Goal: Information Seeking & Learning: Learn about a topic

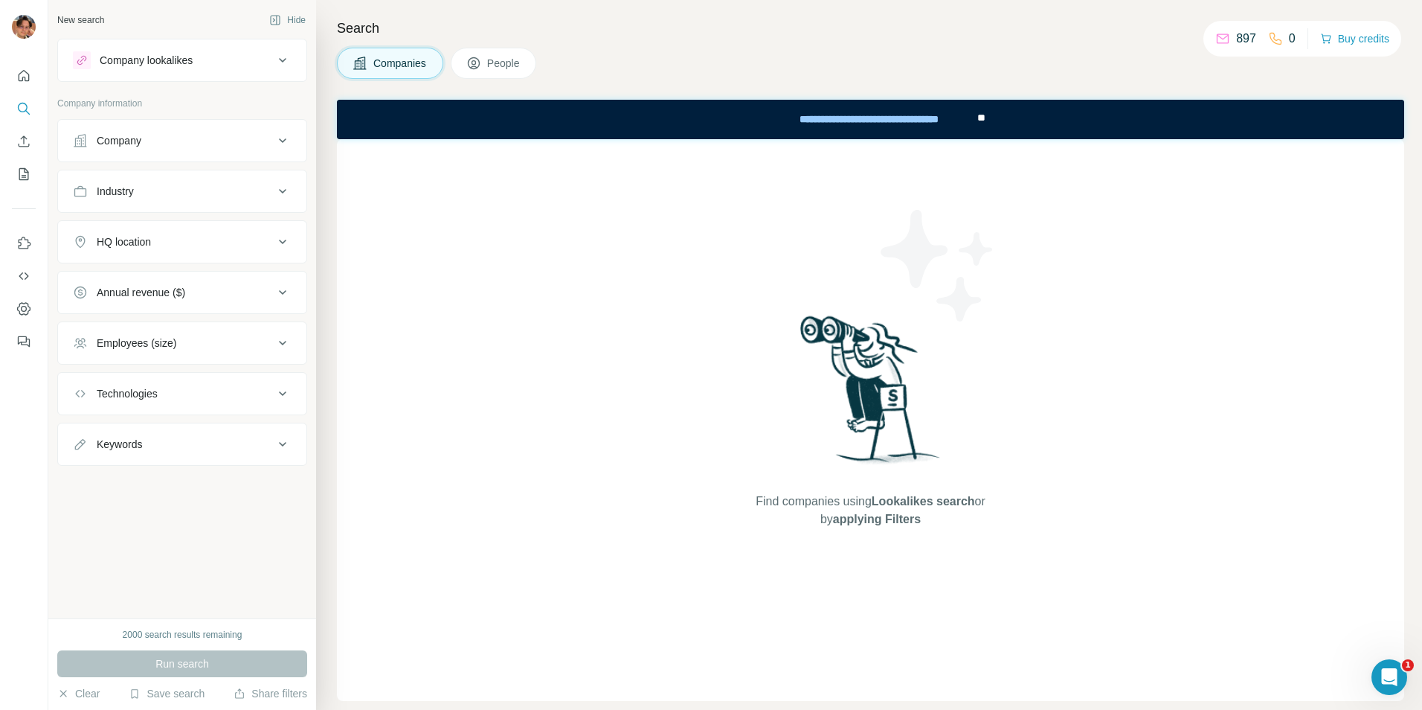
click at [164, 143] on div "Company" at bounding box center [173, 140] width 201 height 15
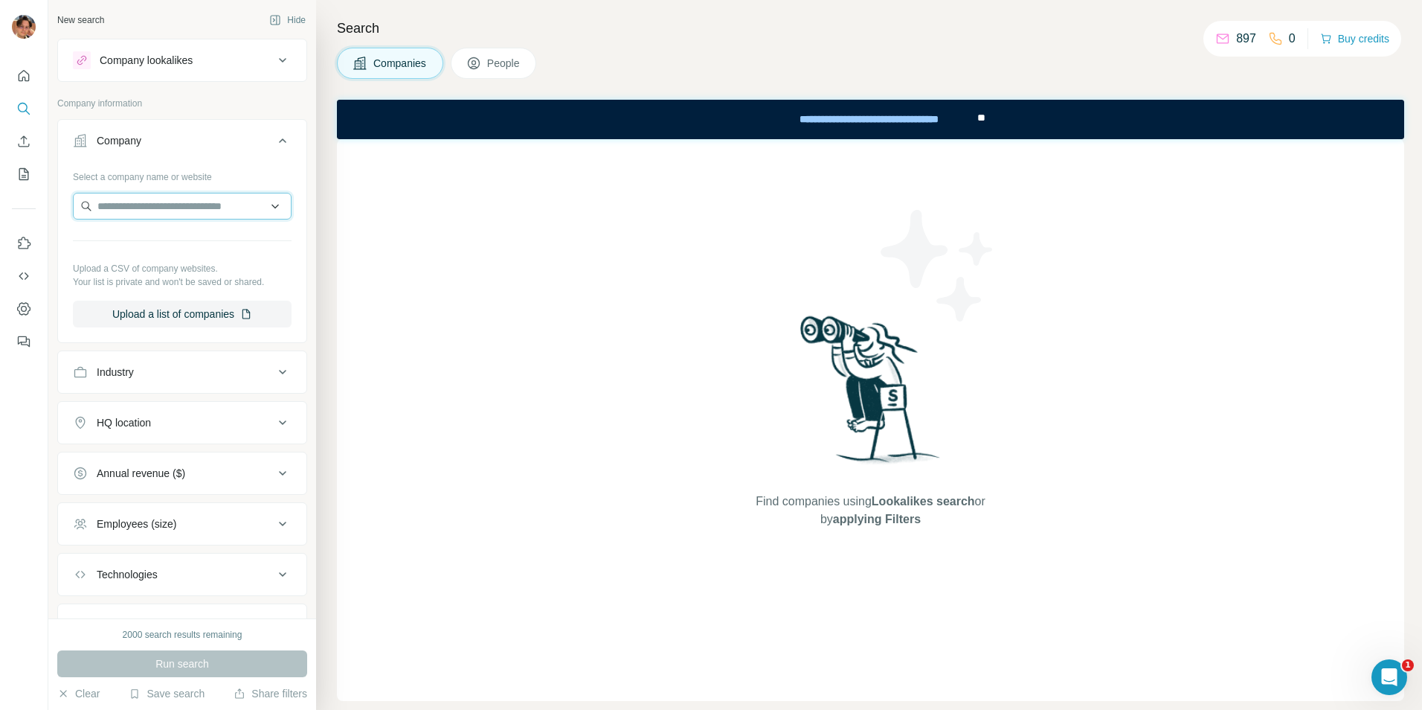
click at [167, 216] on input "text" at bounding box center [182, 206] width 219 height 27
click at [208, 198] on input "text" at bounding box center [182, 206] width 219 height 27
drag, startPoint x: 215, startPoint y: 205, endPoint x: 19, endPoint y: 211, distance: 195.7
click at [20, 209] on div "New search Hide Company lookalikes Company information Company Select a company…" at bounding box center [711, 355] width 1422 height 710
paste input "**********"
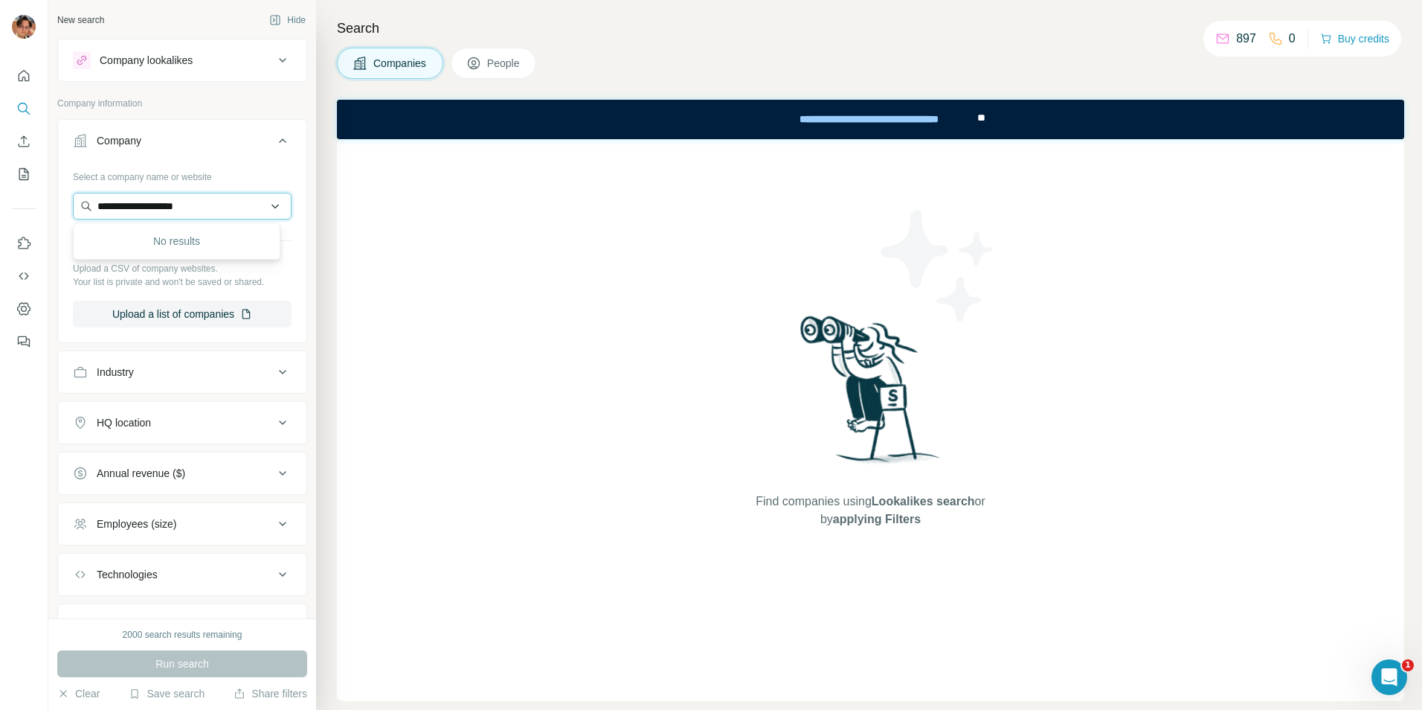
click at [237, 208] on input "**********" at bounding box center [182, 206] width 219 height 27
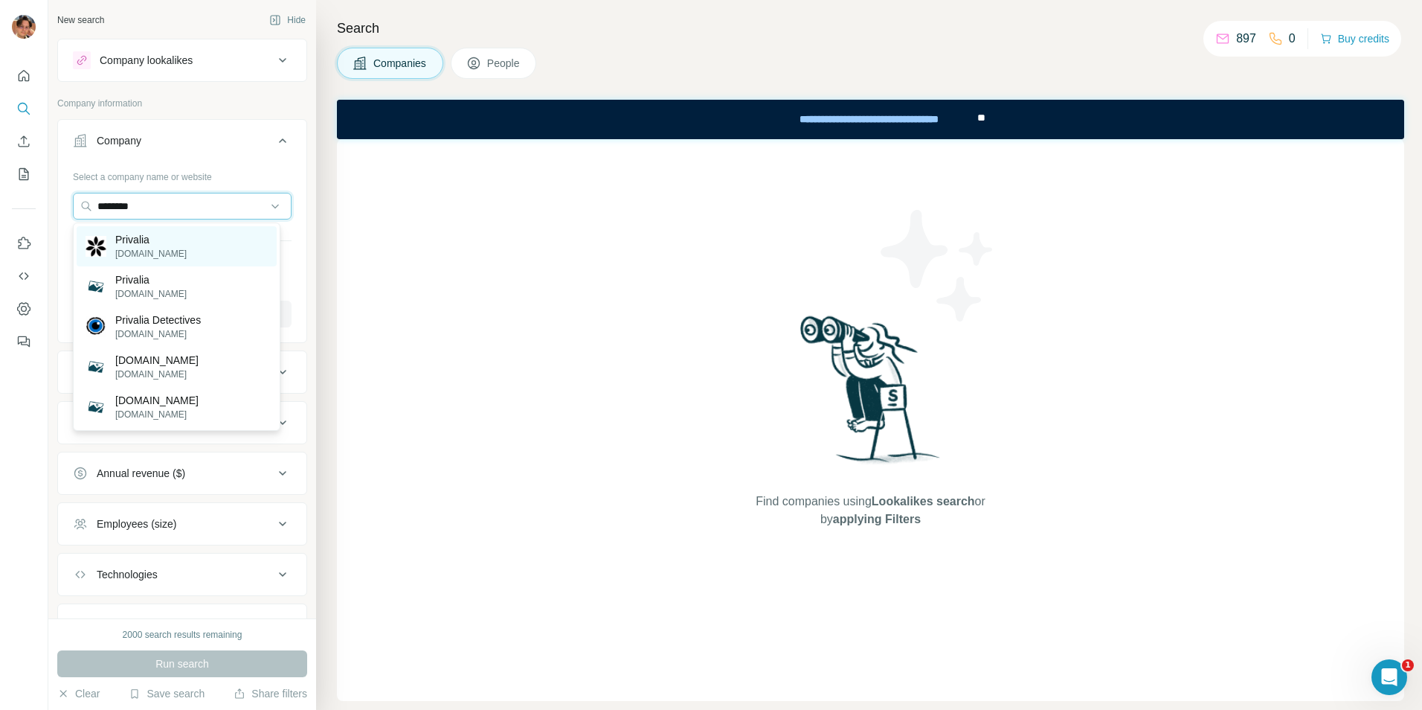
type input "********"
click at [231, 236] on div "Privalia [DOMAIN_NAME]" at bounding box center [177, 246] width 200 height 40
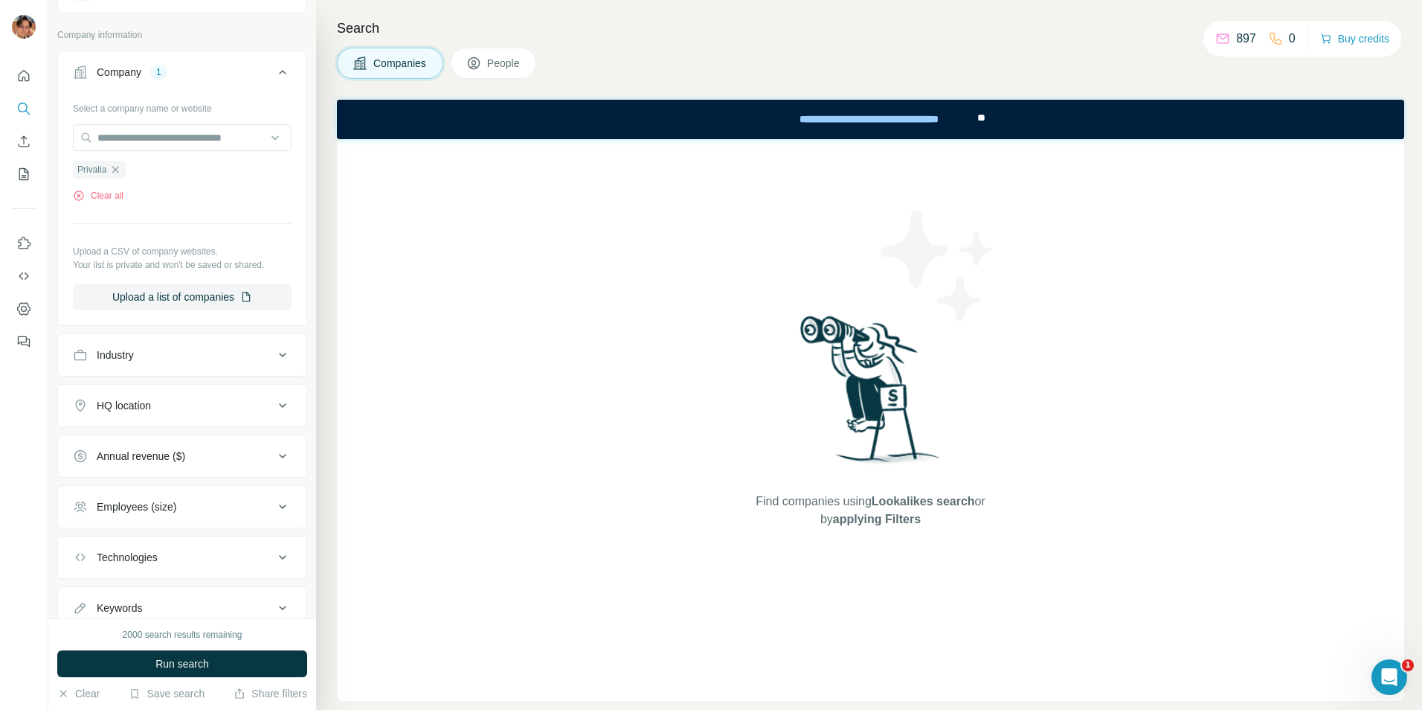
scroll to position [121, 0]
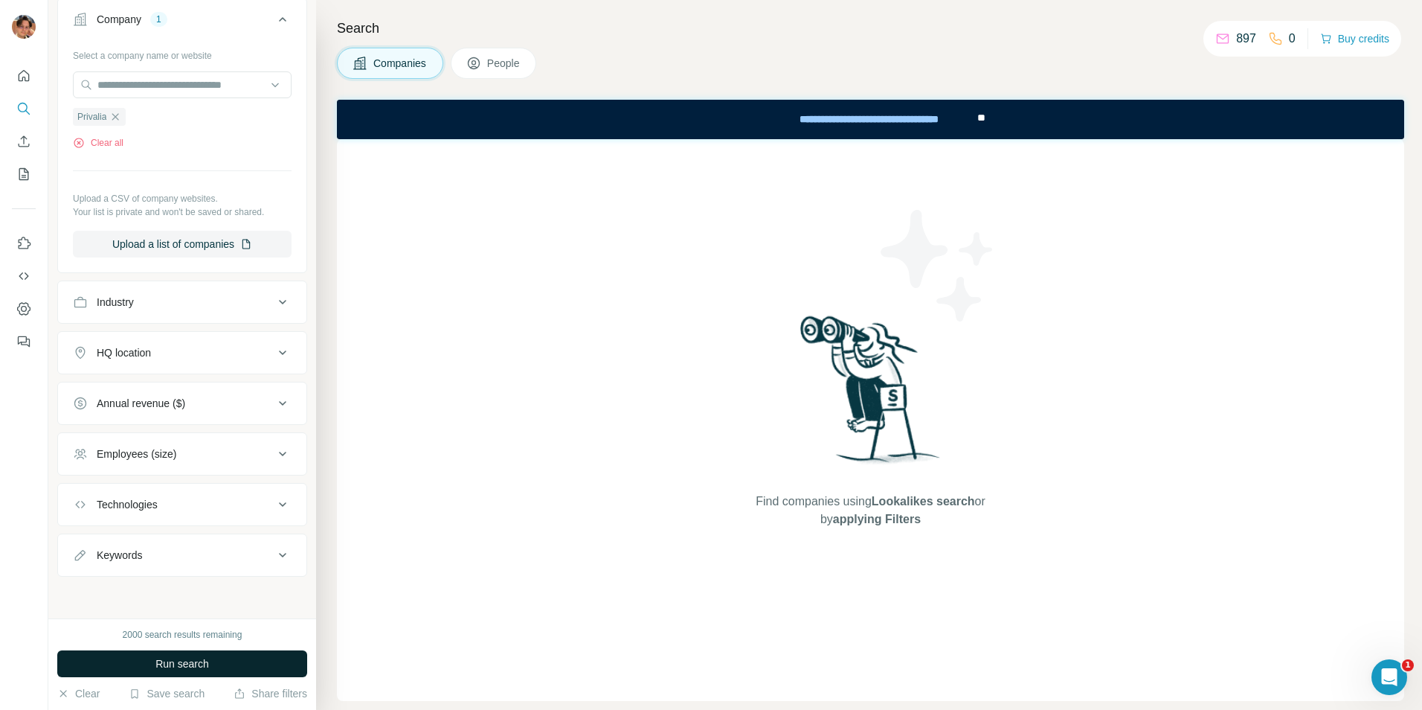
click at [206, 670] on span "Run search" at bounding box center [182, 663] width 54 height 15
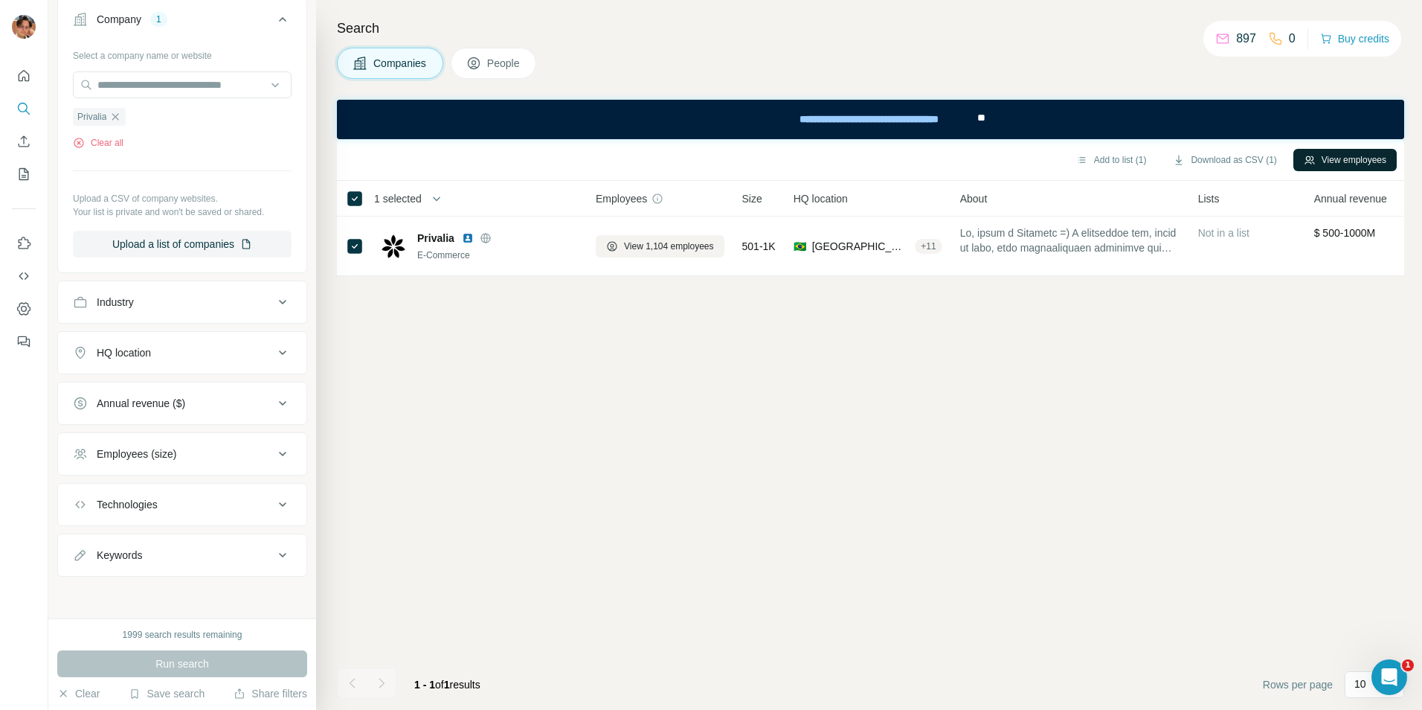
click at [1328, 165] on button "View employees" at bounding box center [1345, 160] width 103 height 22
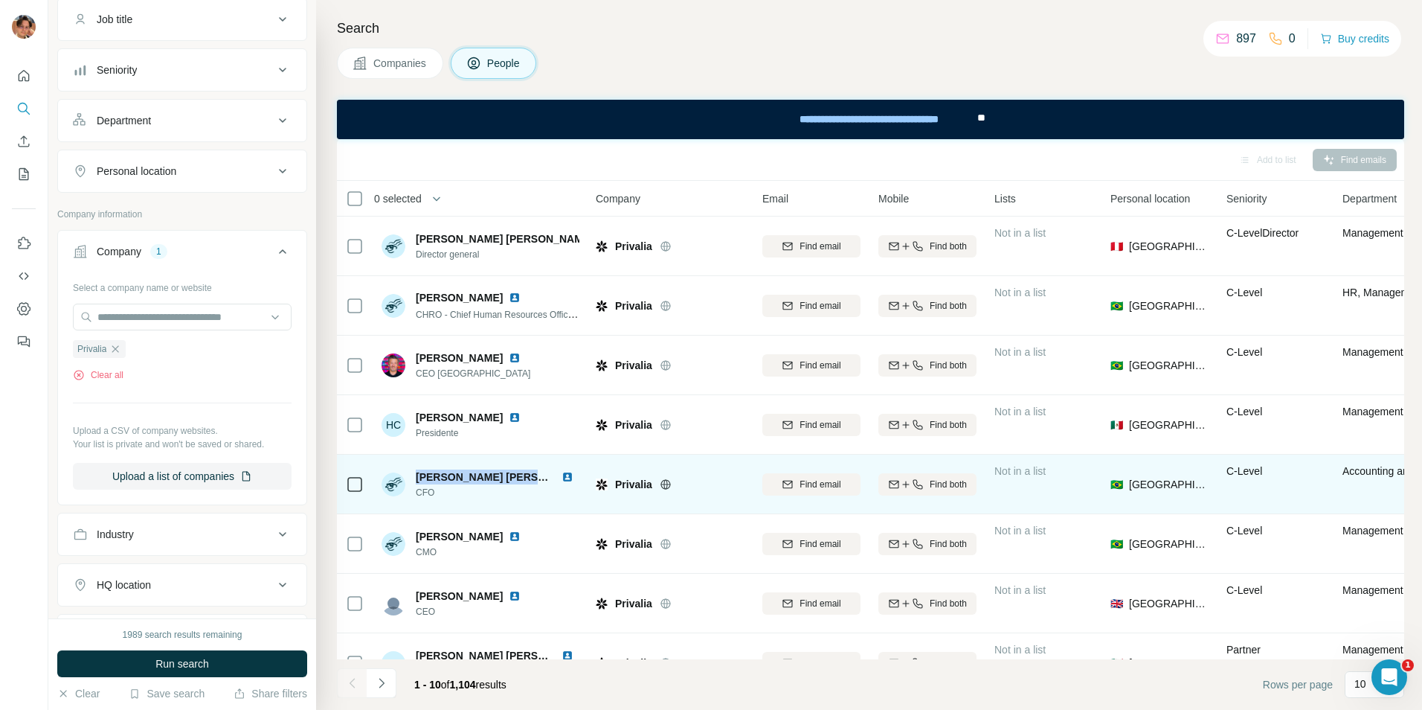
drag, startPoint x: 413, startPoint y: 472, endPoint x: 539, endPoint y: 474, distance: 126.5
click at [539, 474] on div "[PERSON_NAME] [PERSON_NAME] CFO" at bounding box center [481, 484] width 198 height 30
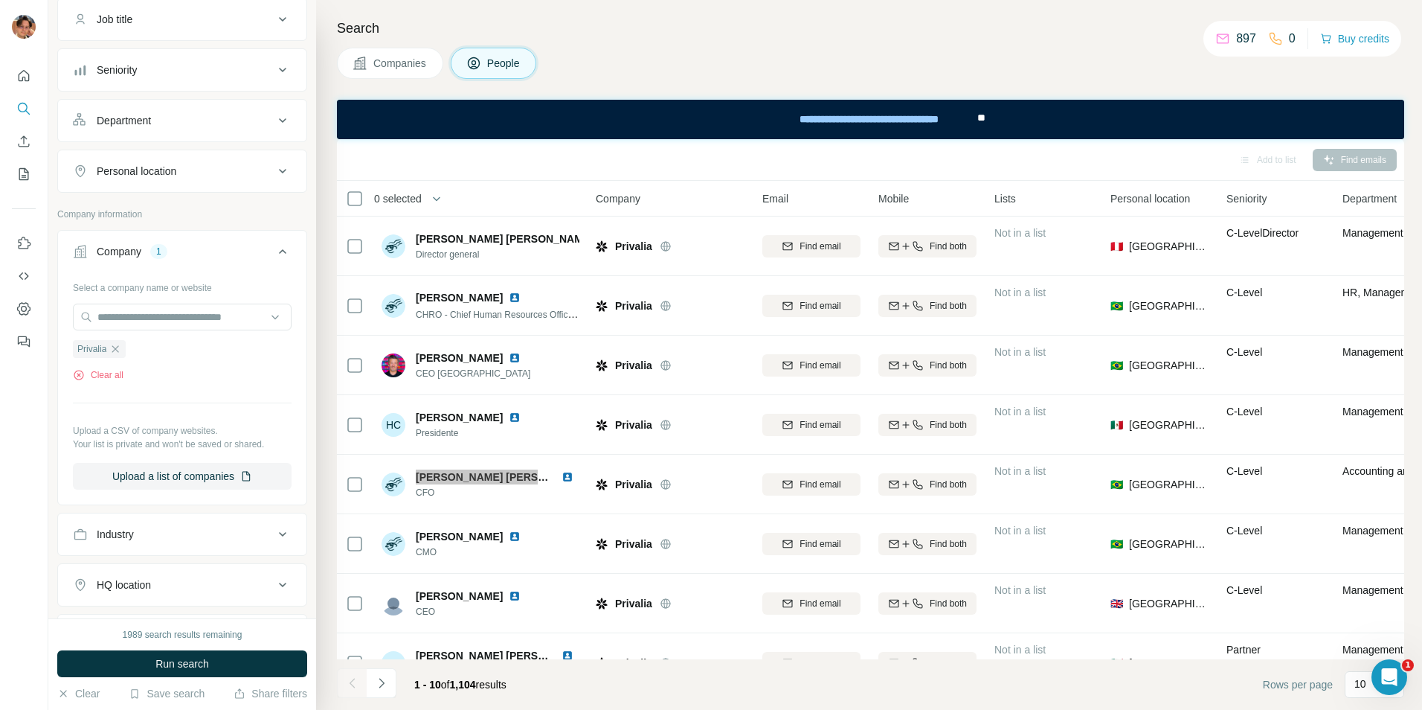
click at [550, 126] on div "**********" at bounding box center [870, 119] width 1067 height 39
click at [541, 158] on div "Add to list Find emails" at bounding box center [870, 160] width 1053 height 26
click at [110, 345] on icon "button" at bounding box center [115, 349] width 12 height 12
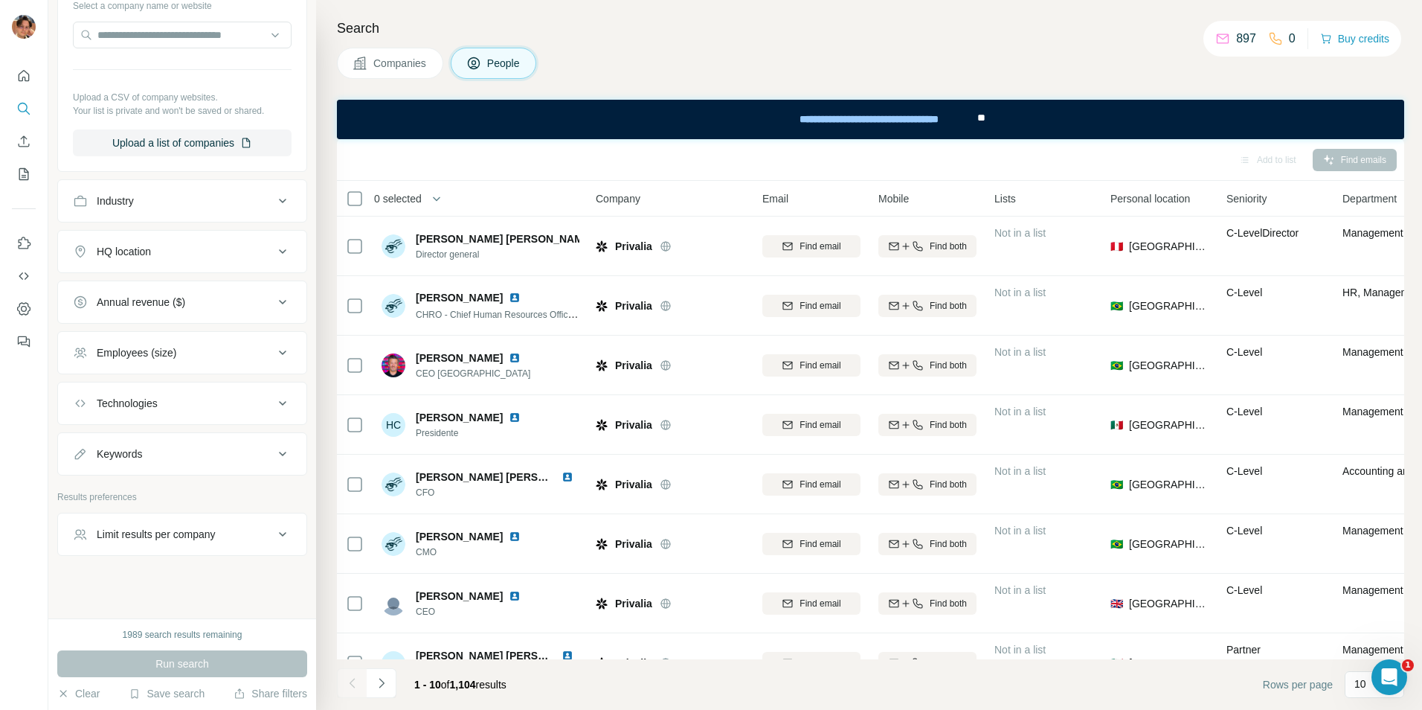
scroll to position [409, 0]
click at [168, 337] on button "Employees (size)" at bounding box center [182, 347] width 248 height 36
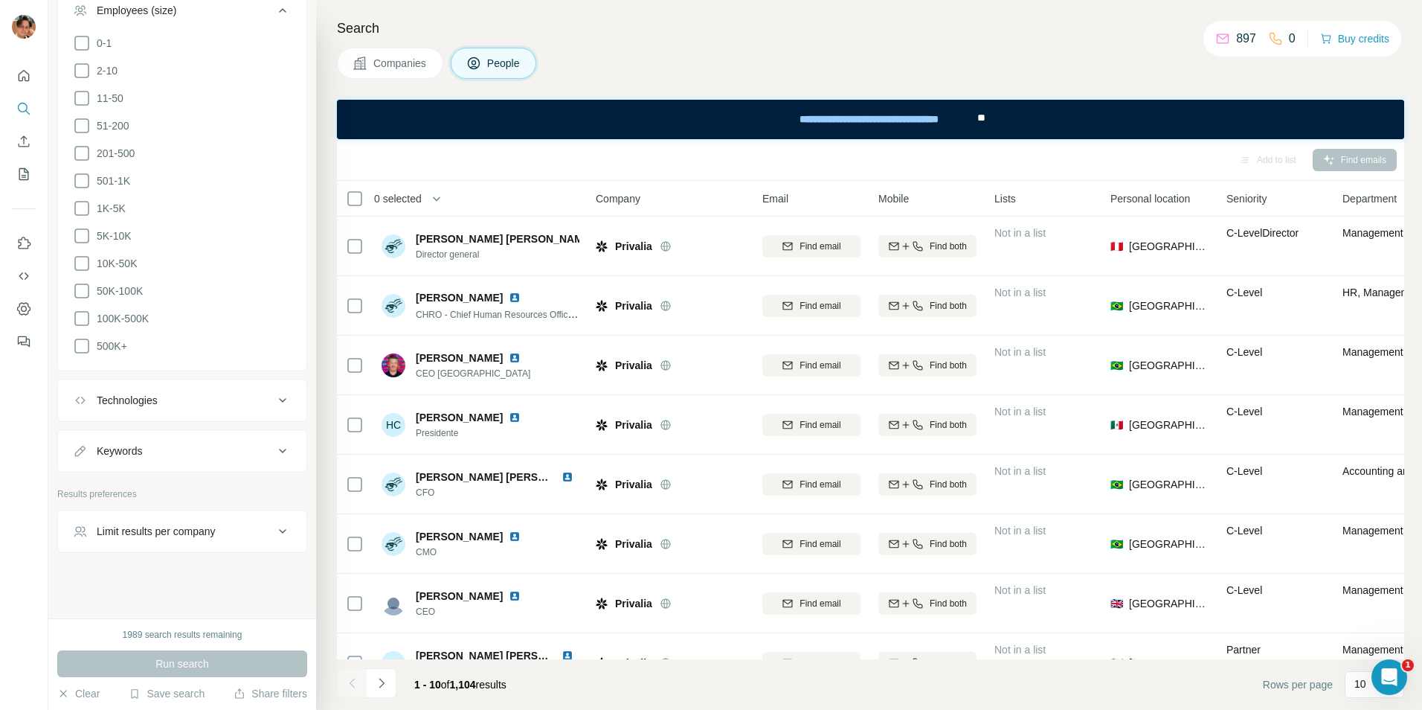
scroll to position [748, 0]
click at [86, 179] on icon at bounding box center [82, 178] width 18 height 18
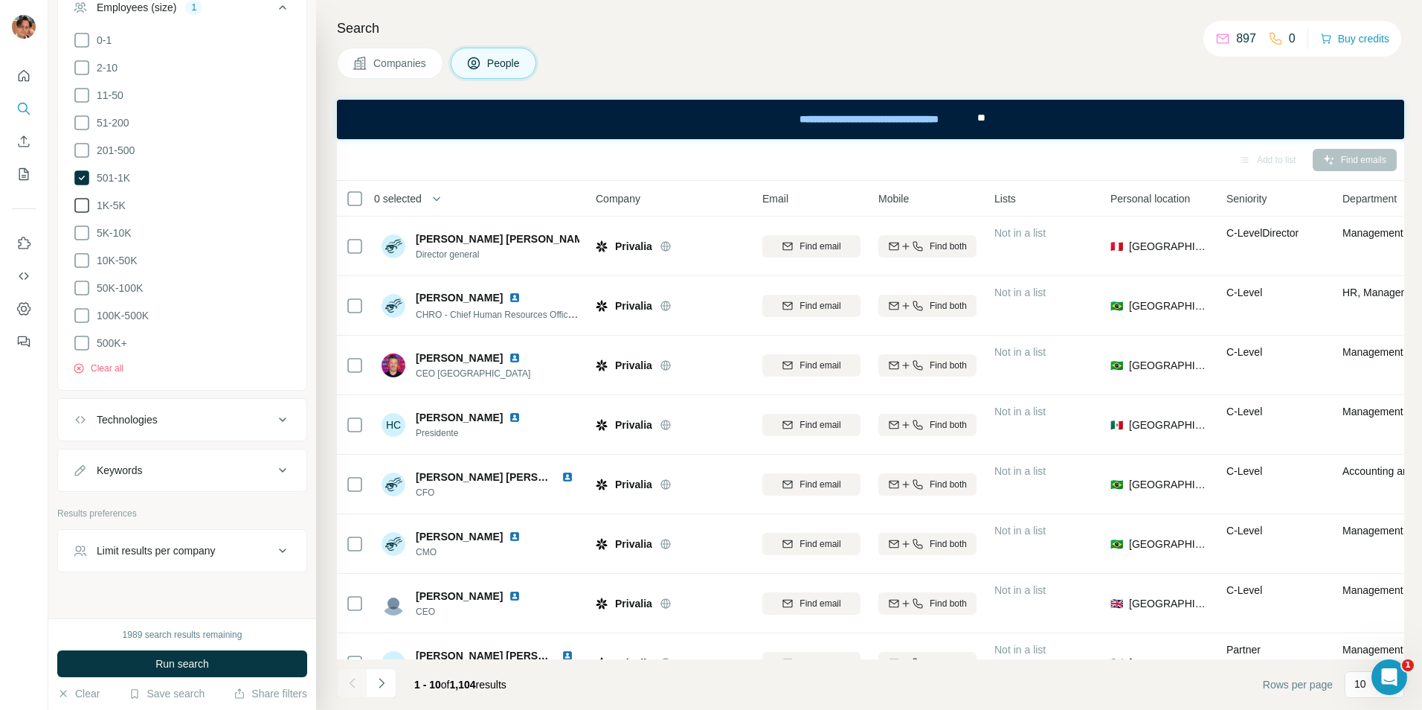
click at [81, 199] on icon at bounding box center [82, 205] width 18 height 18
drag, startPoint x: 80, startPoint y: 229, endPoint x: 80, endPoint y: 237, distance: 7.5
click at [80, 230] on icon at bounding box center [82, 233] width 18 height 18
click at [80, 247] on ul "0-1 2-10 11-50 [PHONE_NUMBER] 501-1K 1K-5K 5K-10K 10K-50K 50K-100K 100K-500K 50…" at bounding box center [182, 191] width 219 height 321
click at [80, 150] on icon at bounding box center [82, 150] width 18 height 18
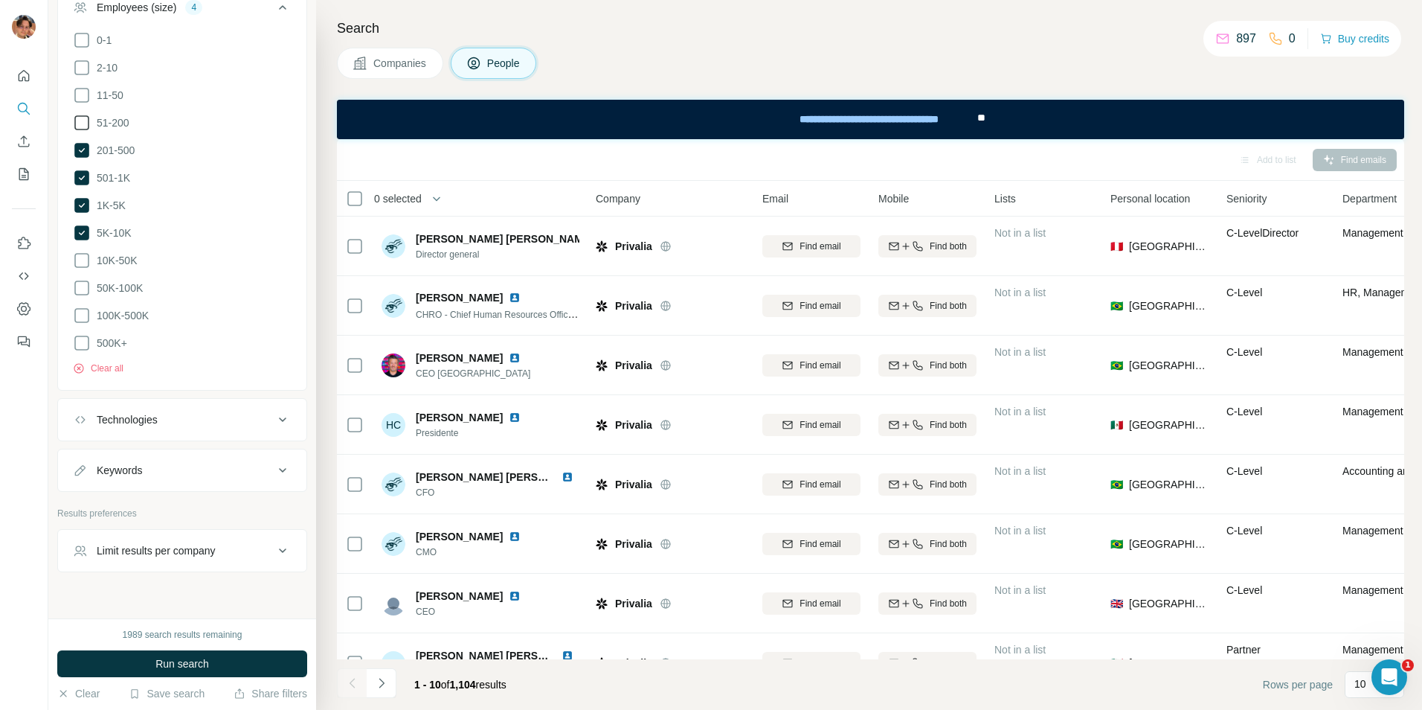
click at [85, 115] on icon at bounding box center [82, 123] width 18 height 18
click at [78, 260] on icon at bounding box center [82, 260] width 18 height 18
drag, startPoint x: 86, startPoint y: 284, endPoint x: 86, endPoint y: 295, distance: 10.4
click at [86, 286] on icon at bounding box center [82, 288] width 18 height 18
drag, startPoint x: 83, startPoint y: 311, endPoint x: 83, endPoint y: 335, distance: 23.8
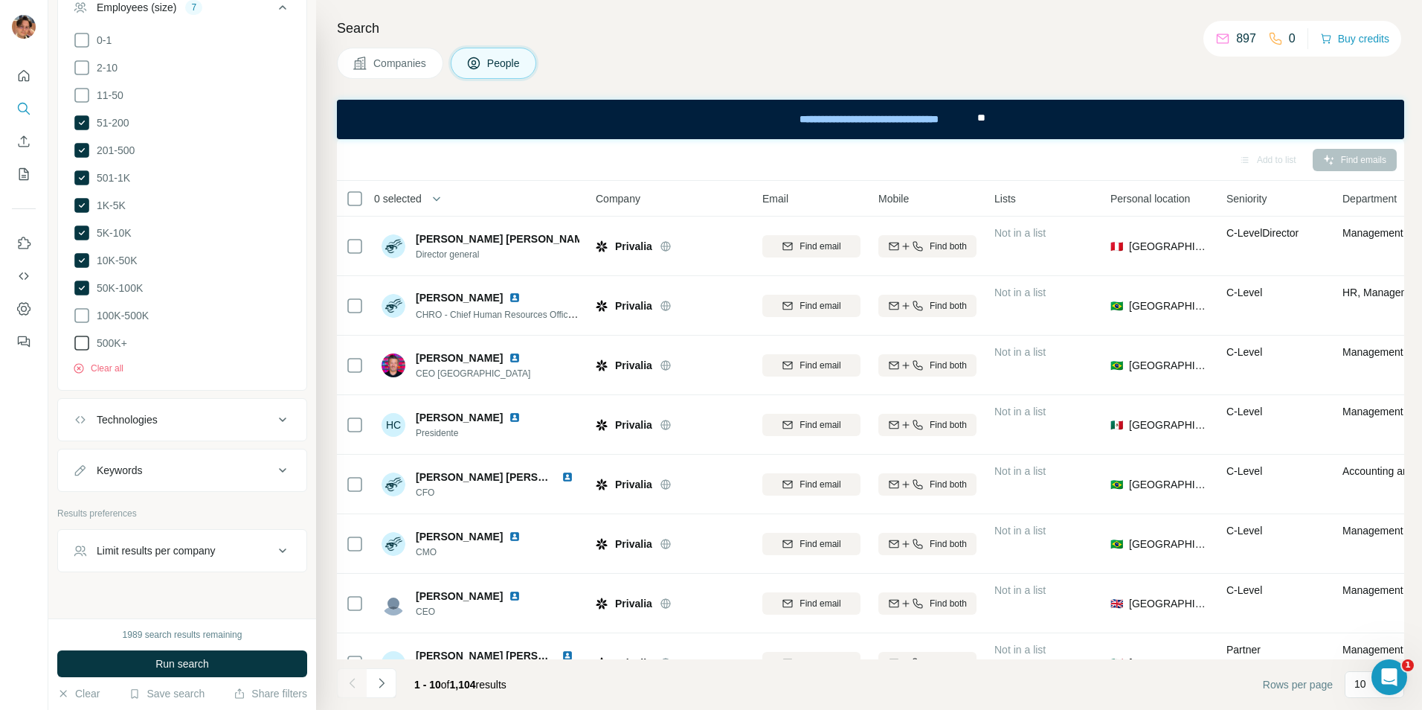
click at [83, 319] on icon at bounding box center [82, 315] width 18 height 18
click at [83, 337] on icon at bounding box center [82, 343] width 18 height 18
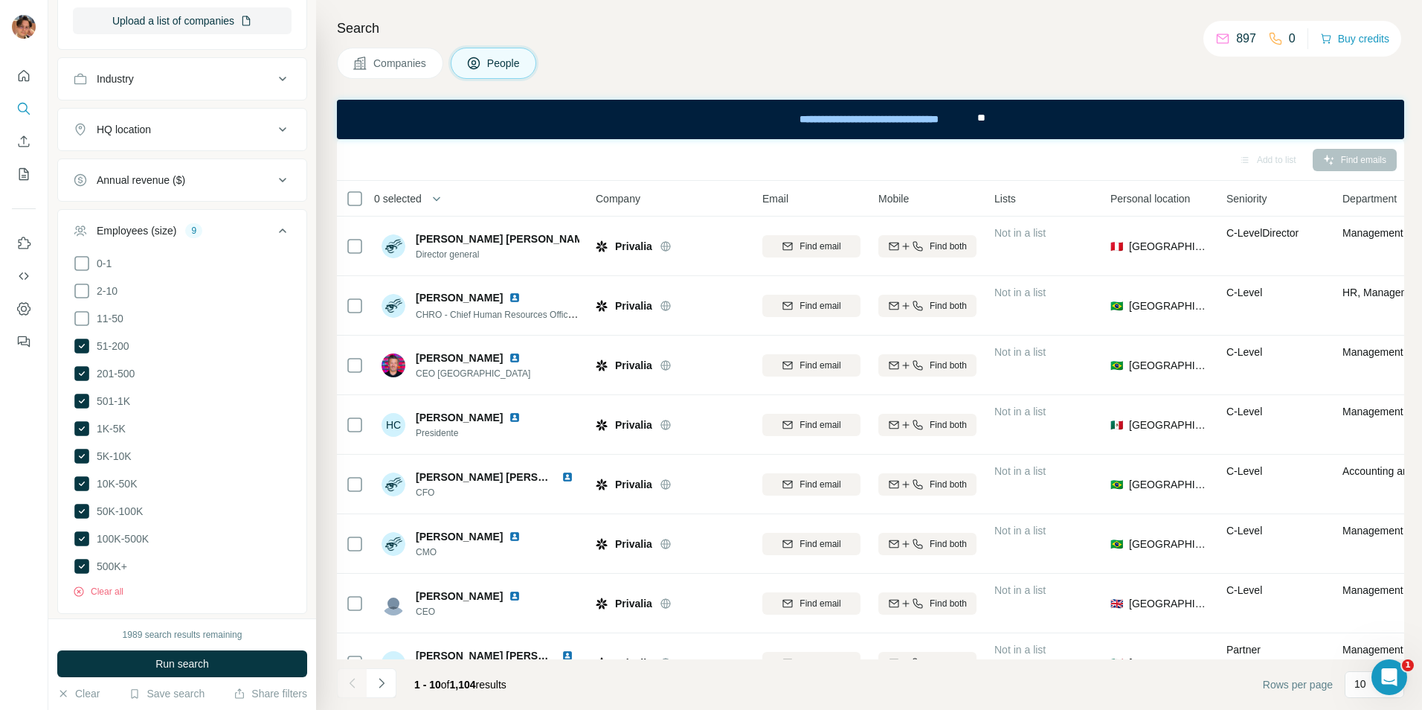
scroll to position [748, 0]
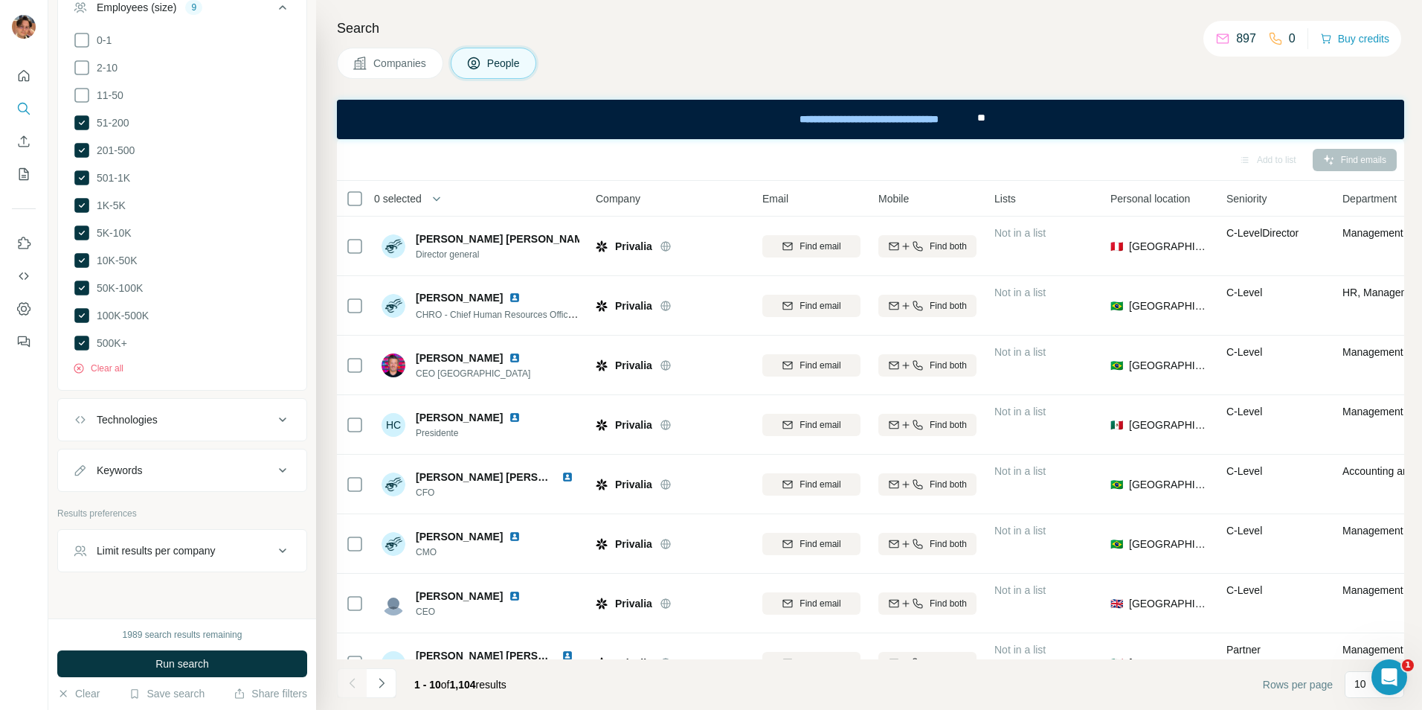
click at [159, 428] on button "Technologies" at bounding box center [182, 420] width 248 height 36
click at [159, 428] on button "Technologies" at bounding box center [182, 423] width 248 height 42
click at [179, 463] on div "Keywords" at bounding box center [173, 470] width 201 height 15
click at [218, 544] on div "Limit results per company" at bounding box center [173, 550] width 201 height 15
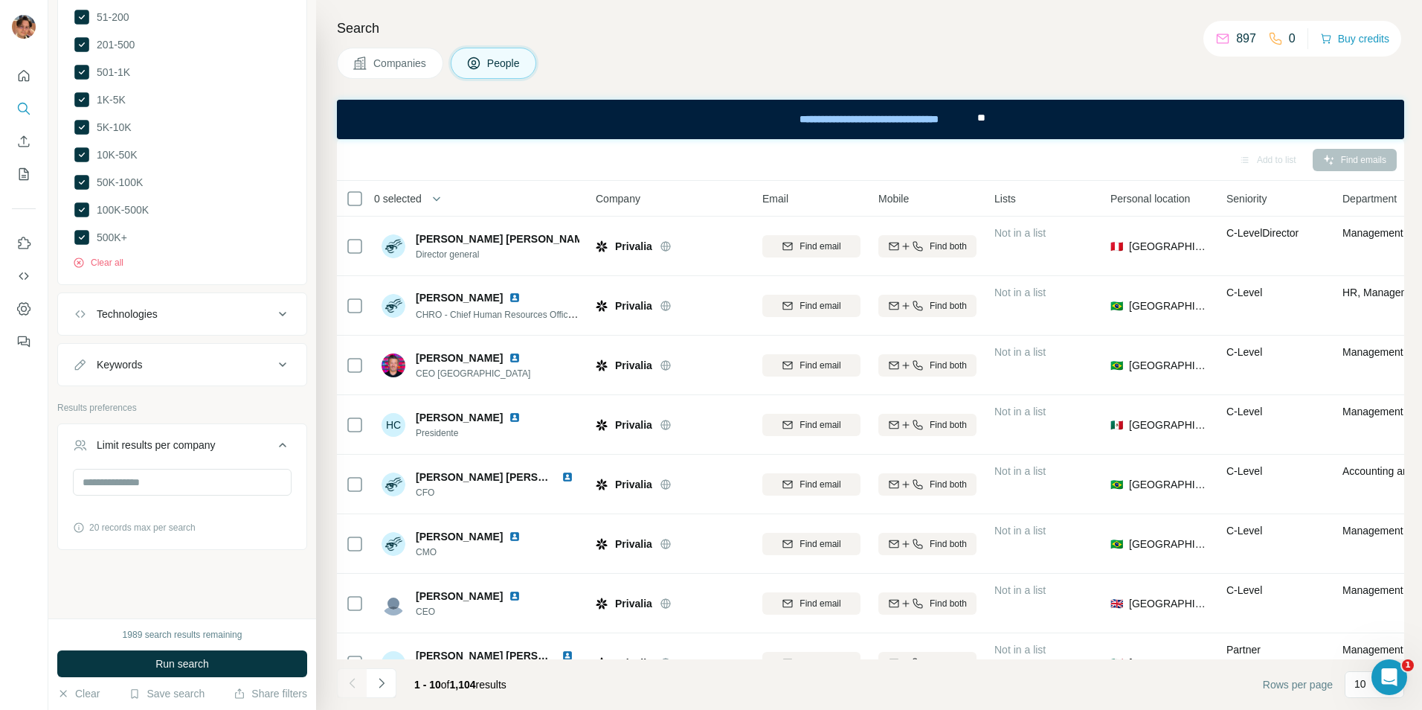
click at [199, 443] on div "Limit results per company" at bounding box center [156, 444] width 119 height 15
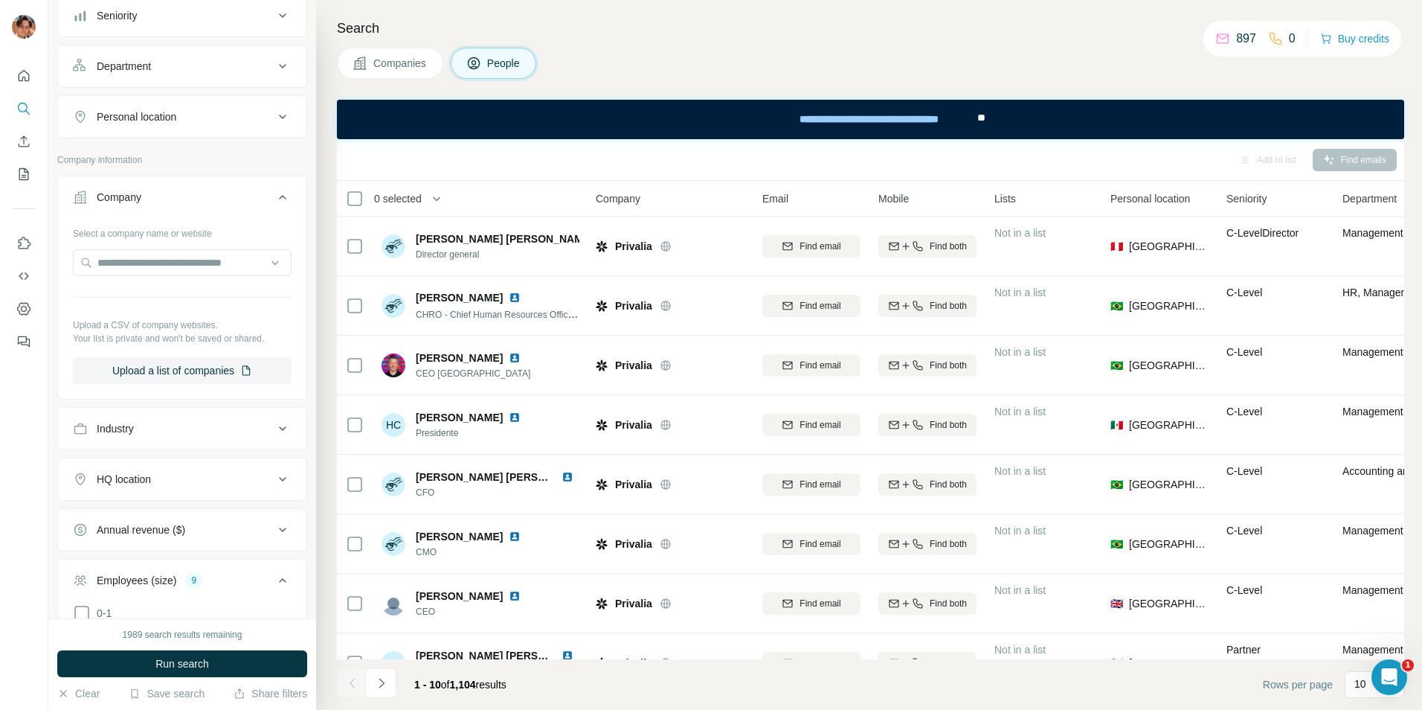
scroll to position [399, 0]
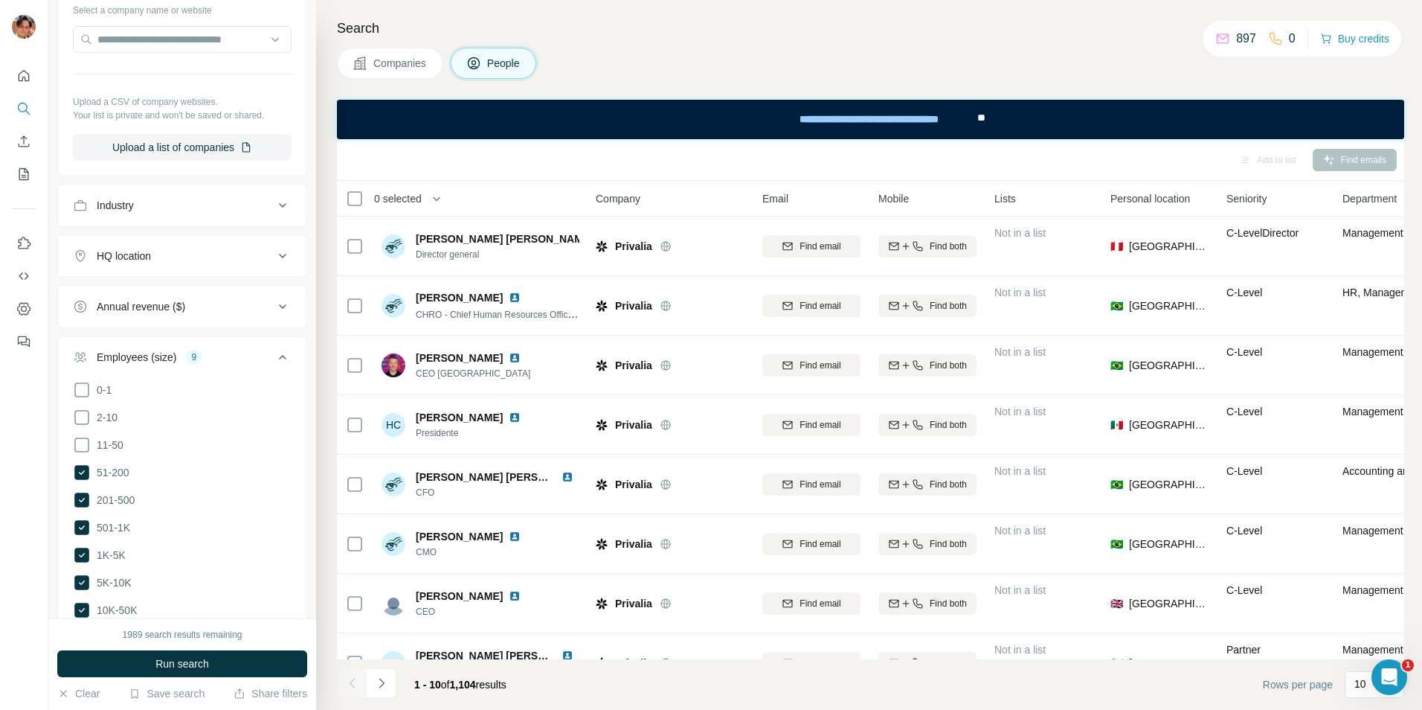
click at [141, 347] on button "Employees (size) 9" at bounding box center [182, 360] width 248 height 42
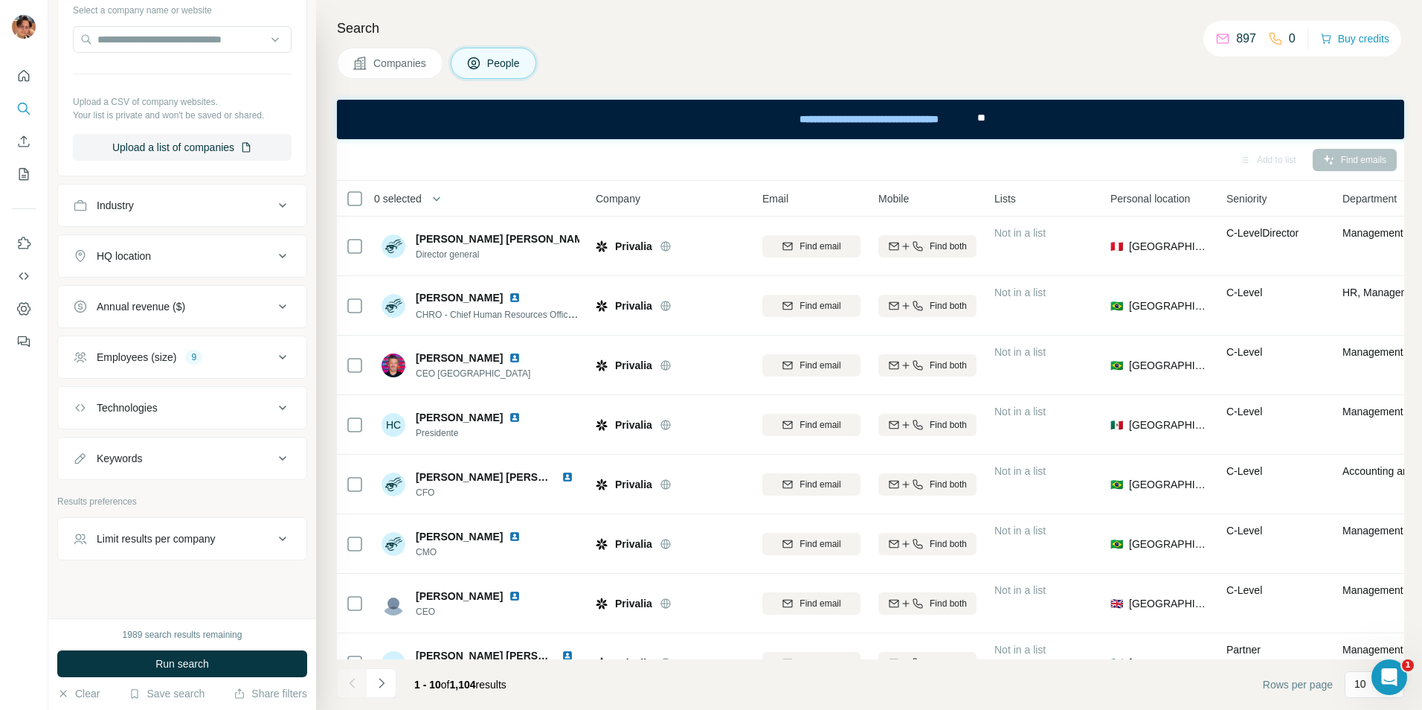
click at [141, 312] on div "Annual revenue ($)" at bounding box center [141, 306] width 89 height 15
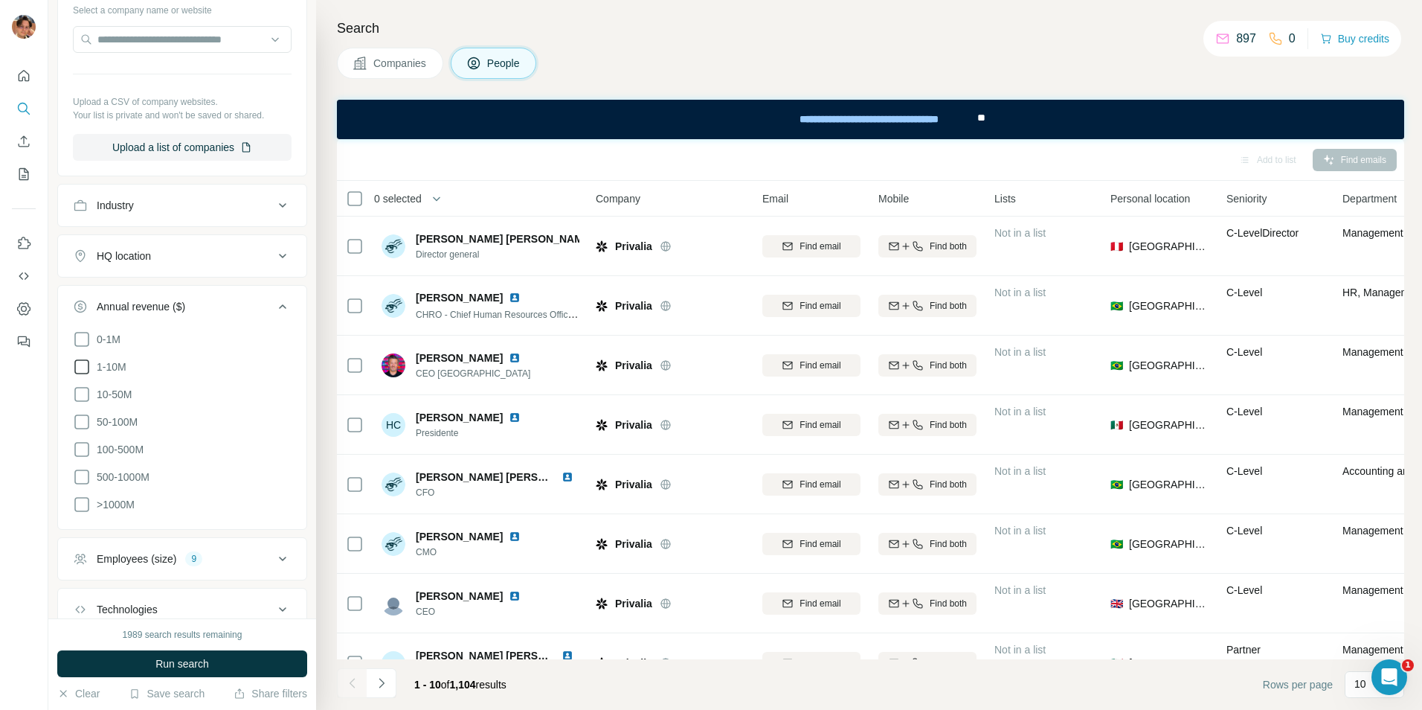
click at [86, 364] on icon at bounding box center [82, 367] width 18 height 18
click at [85, 402] on icon at bounding box center [82, 394] width 18 height 18
drag, startPoint x: 86, startPoint y: 417, endPoint x: 86, endPoint y: 427, distance: 10.4
click at [86, 419] on icon at bounding box center [82, 422] width 18 height 18
drag, startPoint x: 86, startPoint y: 449, endPoint x: 85, endPoint y: 456, distance: 7.6
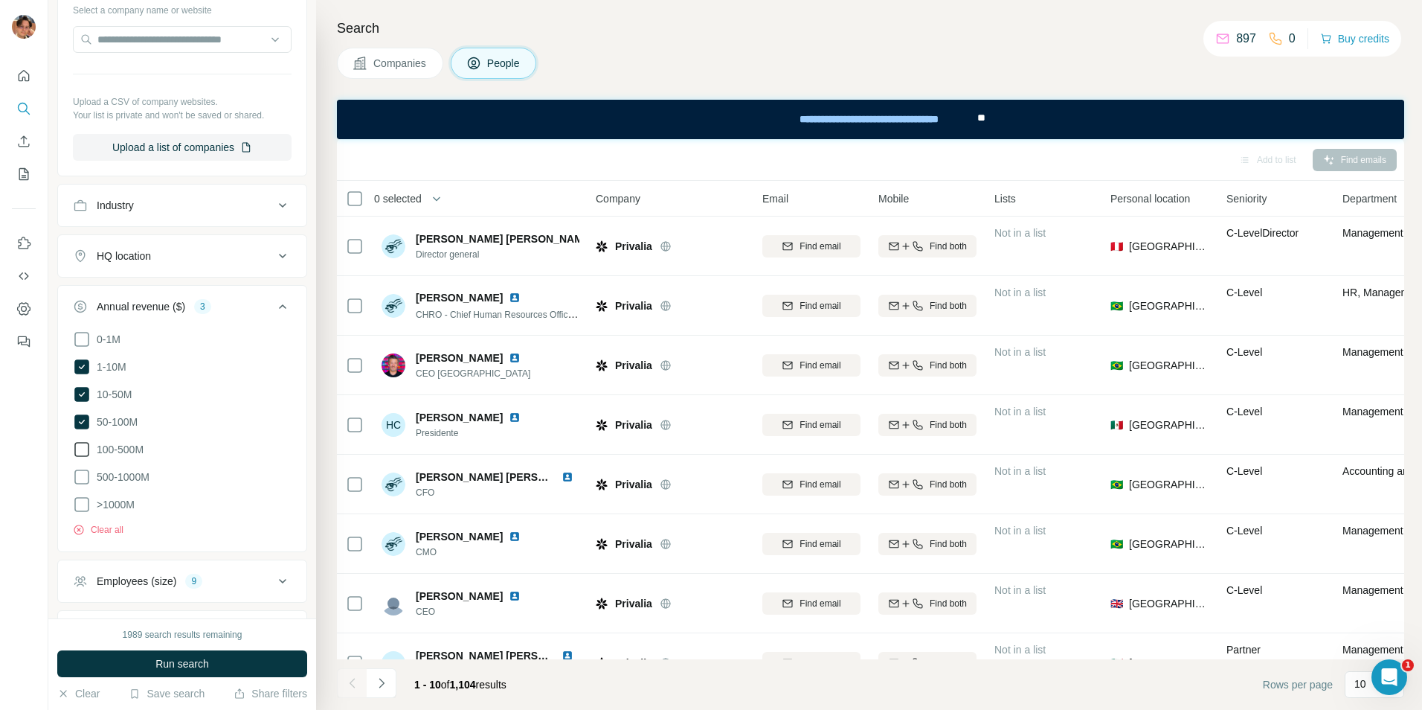
click at [86, 449] on icon at bounding box center [82, 449] width 18 height 18
click at [86, 475] on icon at bounding box center [82, 477] width 18 height 18
click at [88, 504] on icon at bounding box center [82, 504] width 18 height 18
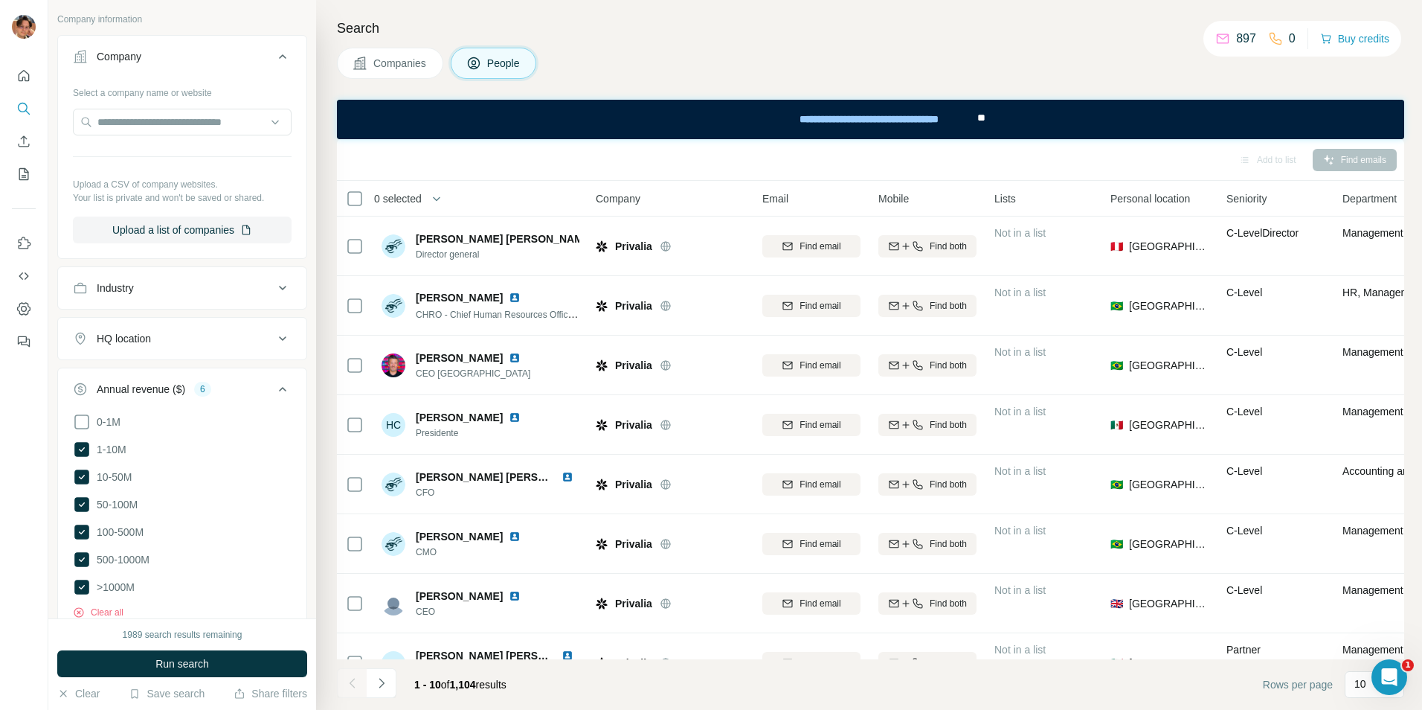
scroll to position [250, 0]
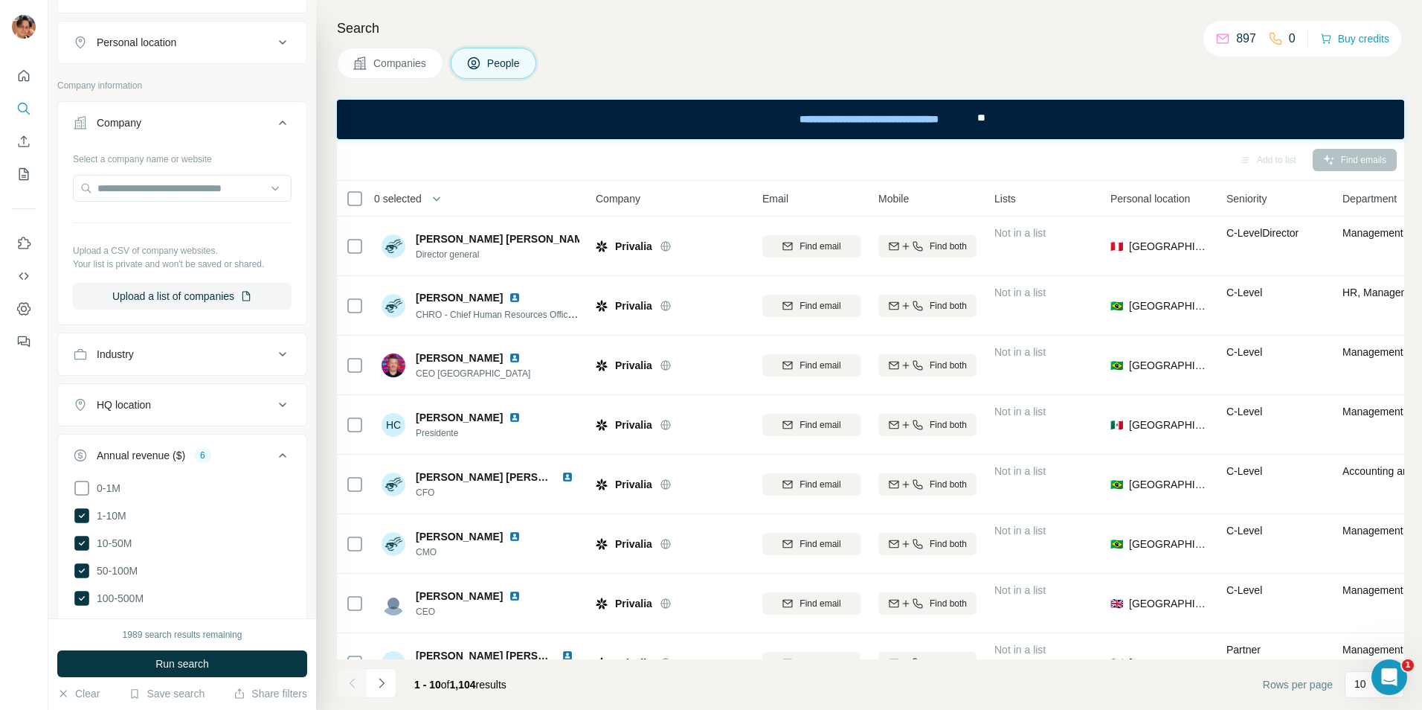
click at [137, 400] on div "HQ location" at bounding box center [124, 404] width 54 height 15
click at [161, 457] on div at bounding box center [182, 443] width 219 height 30
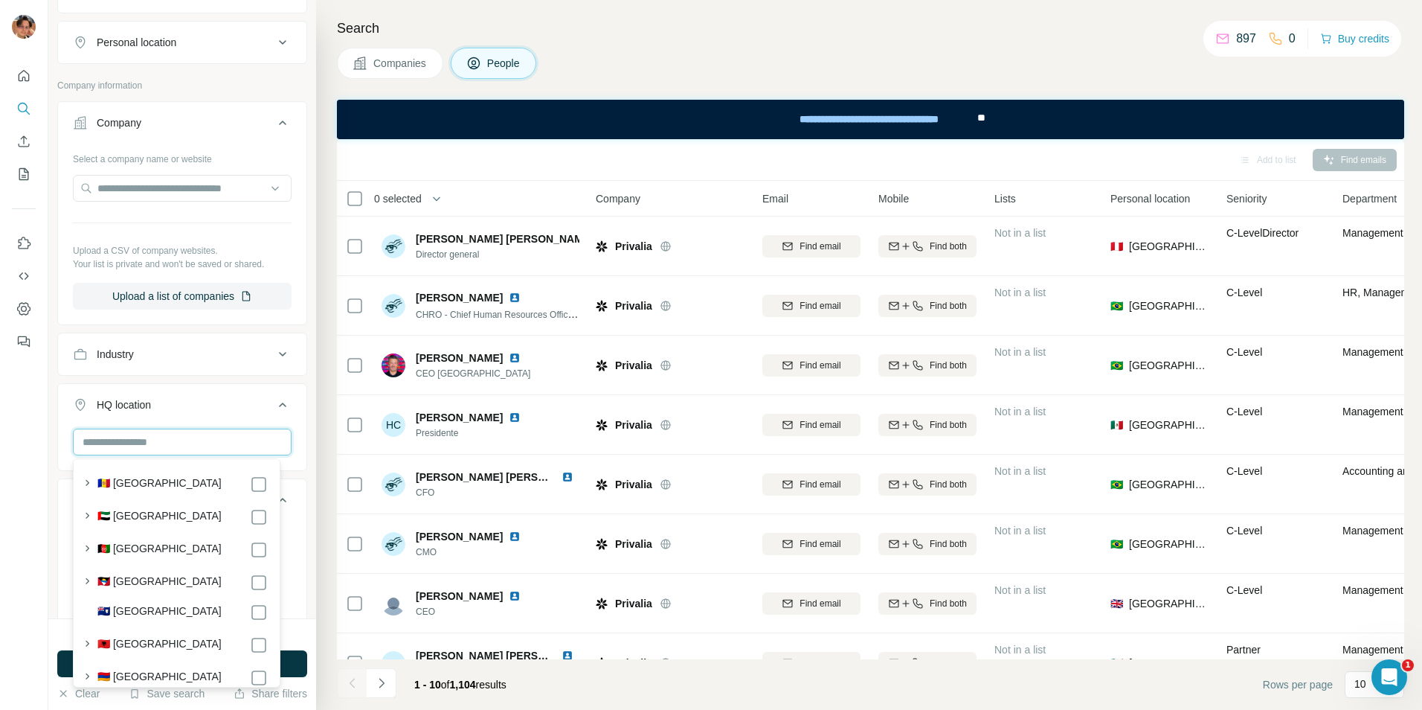
click at [167, 449] on input "text" at bounding box center [182, 441] width 219 height 27
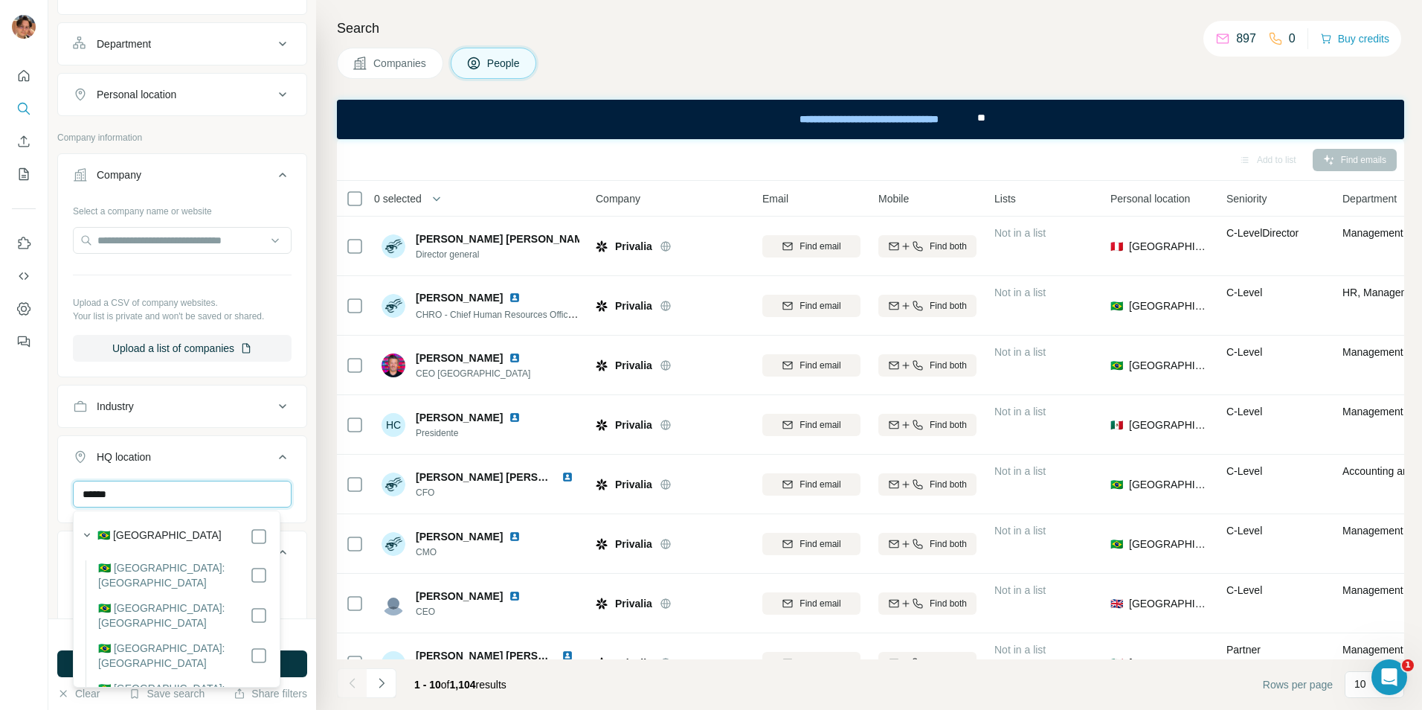
scroll to position [176, 0]
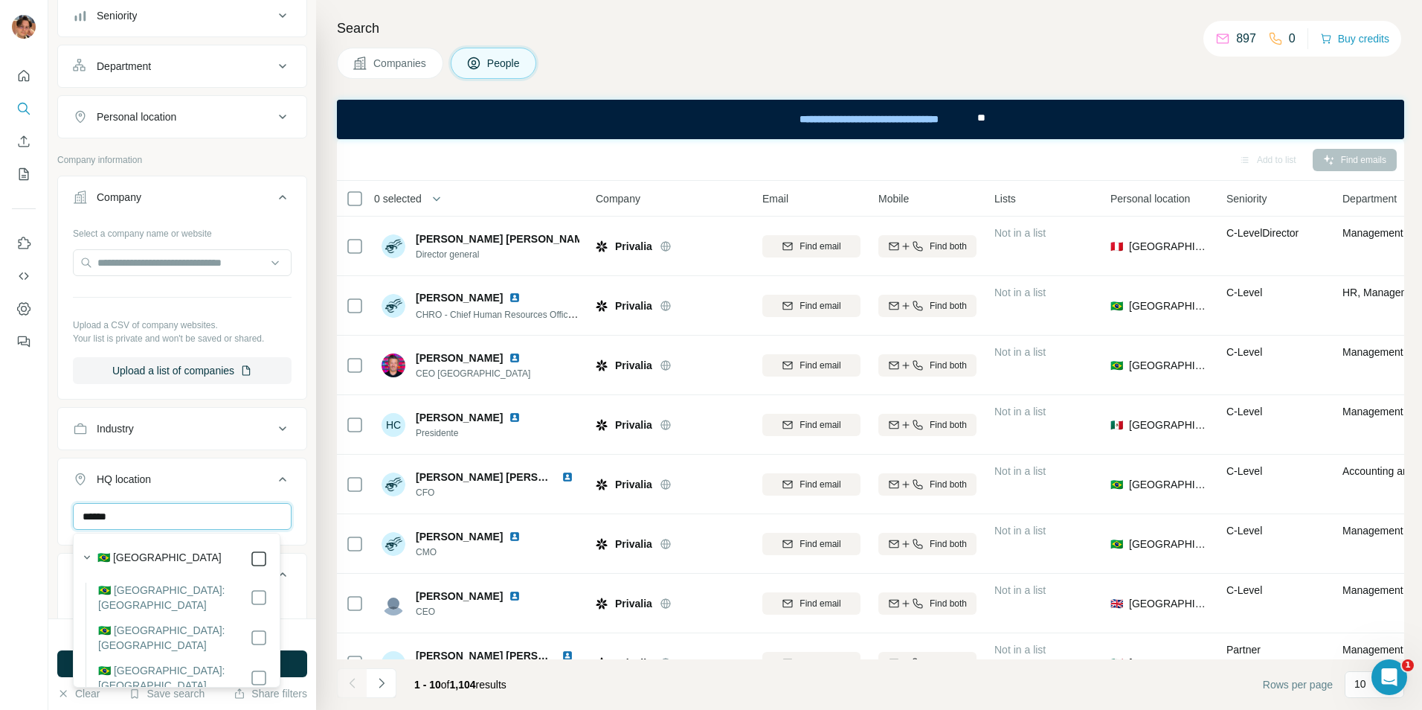
type input "******"
click at [61, 429] on button "Industry" at bounding box center [182, 429] width 248 height 36
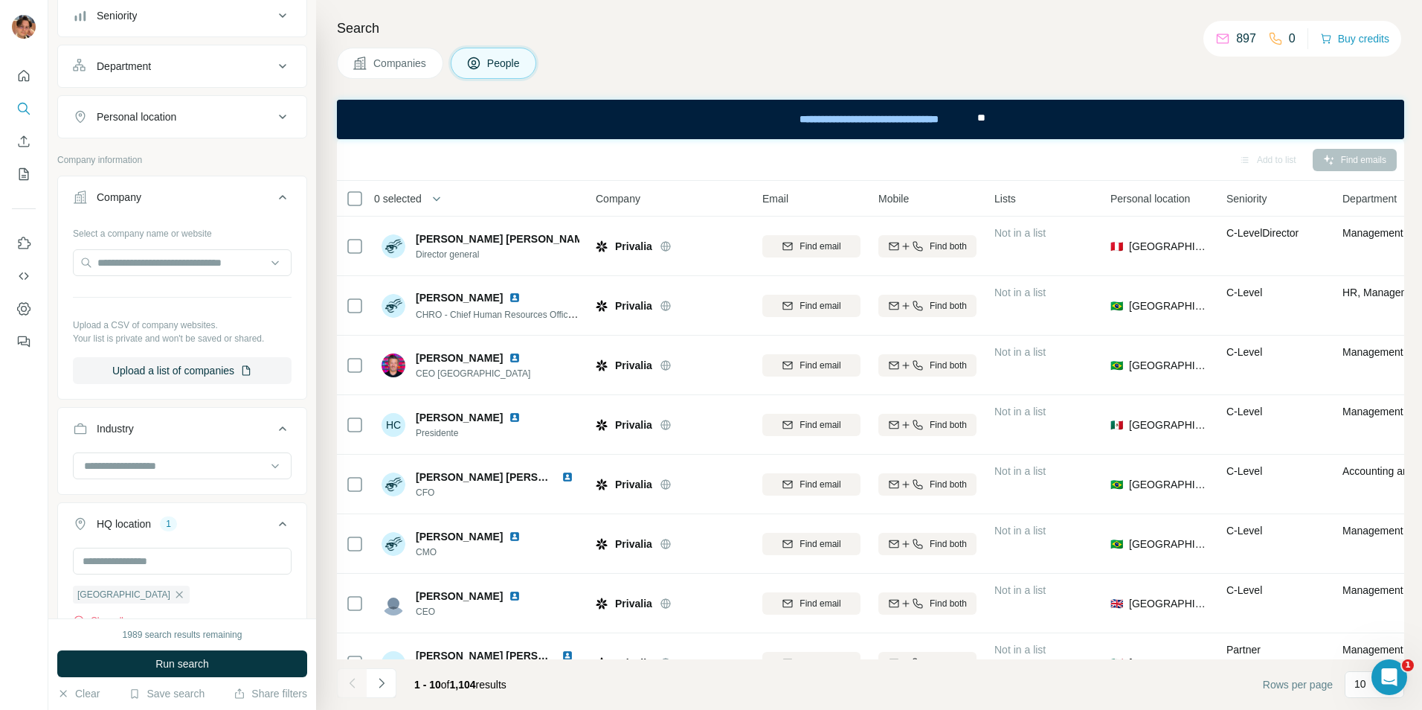
scroll to position [27, 0]
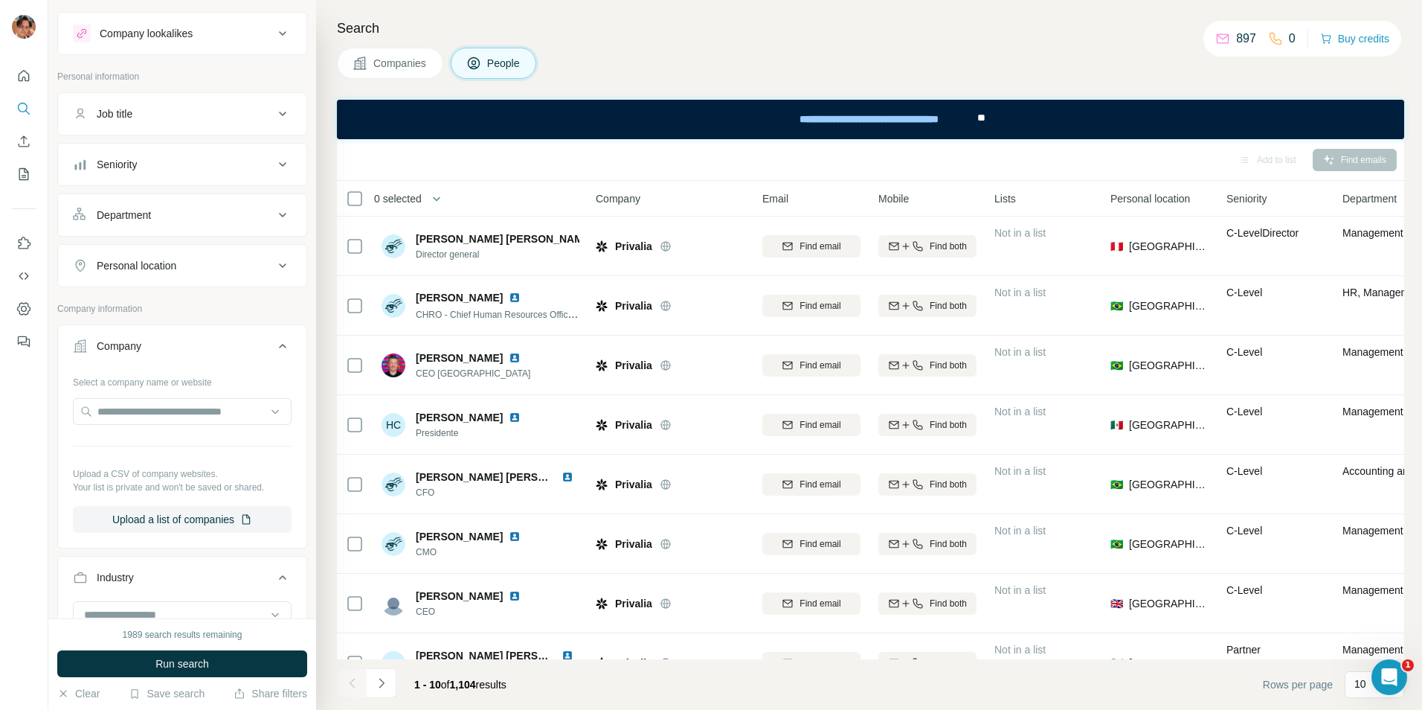
click at [192, 274] on button "Personal location" at bounding box center [182, 266] width 248 height 36
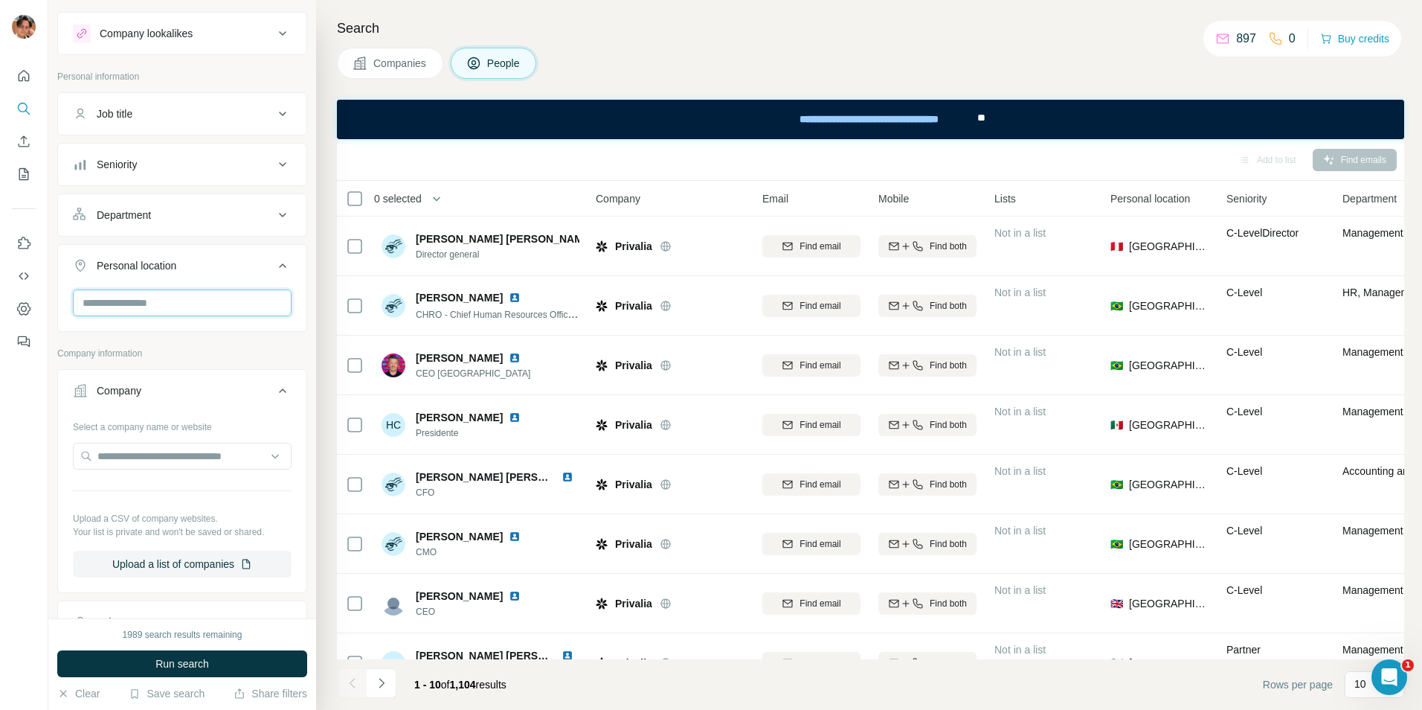
click at [171, 303] on input "text" at bounding box center [182, 302] width 219 height 27
type input "*****"
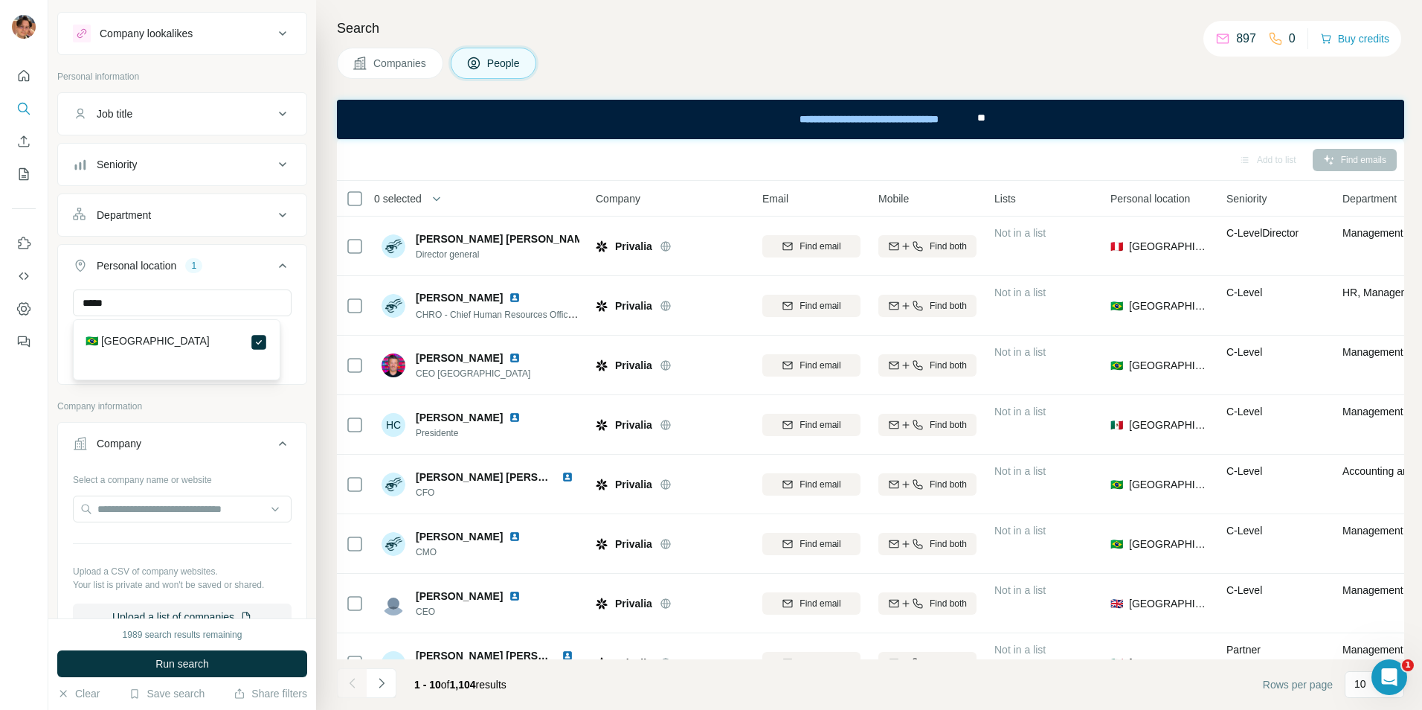
click at [163, 220] on div "Department" at bounding box center [173, 215] width 201 height 15
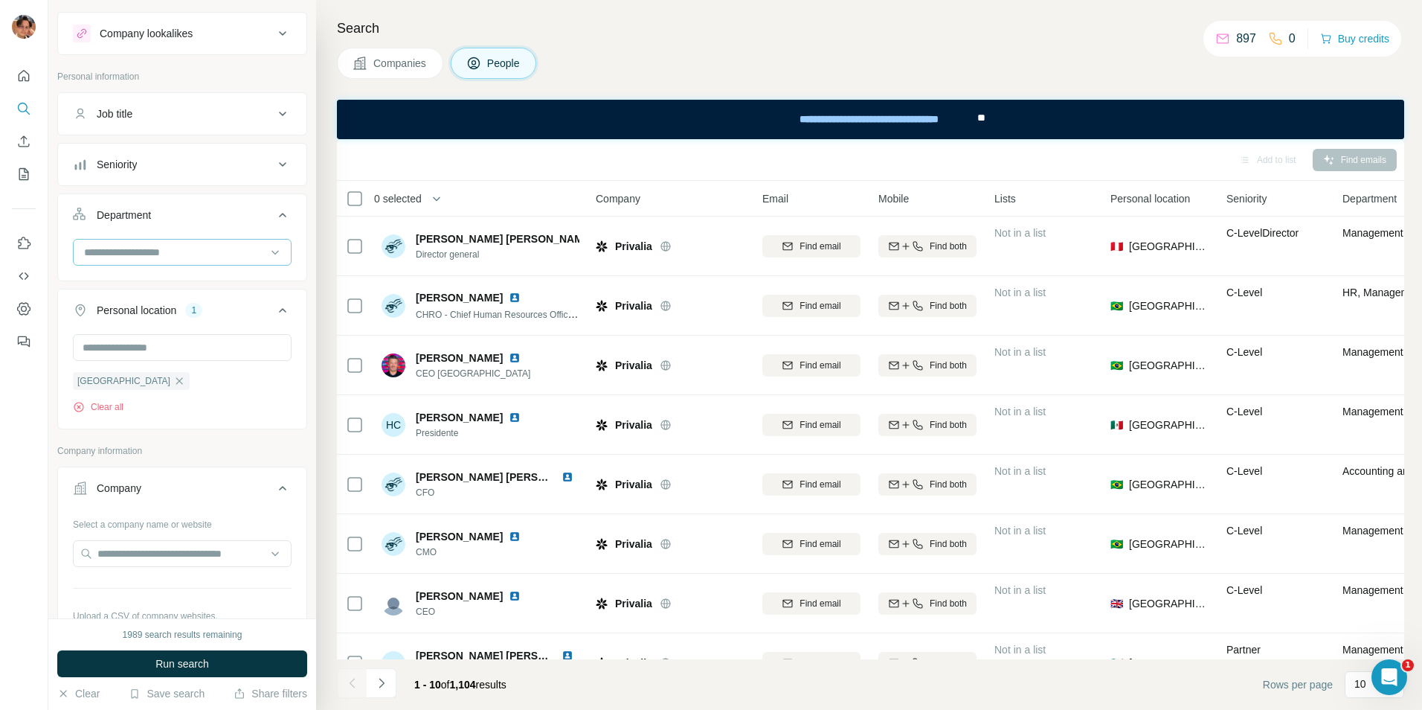
click at [167, 248] on input at bounding box center [175, 252] width 184 height 16
click at [197, 250] on input at bounding box center [175, 252] width 184 height 16
click at [166, 161] on div "Seniority" at bounding box center [173, 164] width 201 height 15
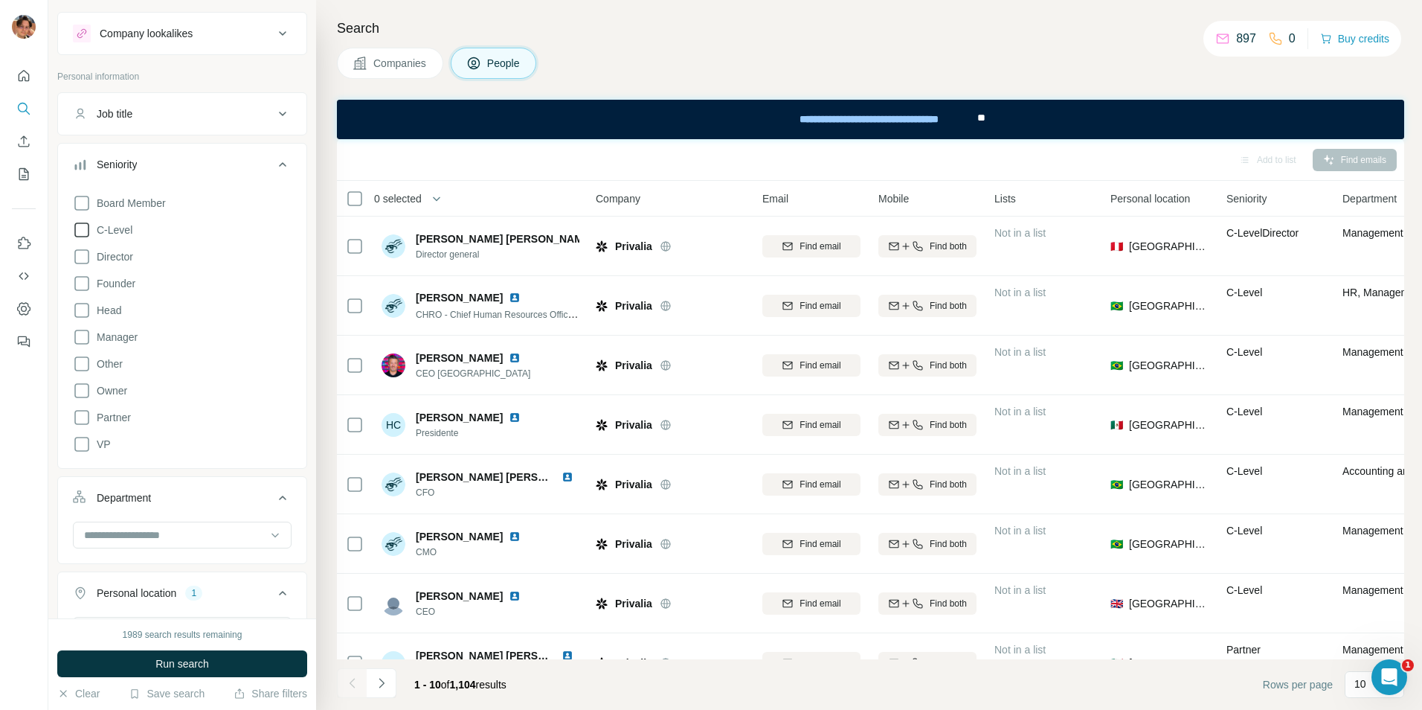
click at [86, 204] on icon at bounding box center [82, 203] width 18 height 18
click at [84, 232] on icon at bounding box center [82, 230] width 18 height 18
click at [83, 260] on icon at bounding box center [82, 257] width 18 height 18
click at [81, 283] on icon at bounding box center [82, 283] width 18 height 18
click at [163, 495] on ul "Job title Seniority 4 Board Member C-Level Director Founder Head Manager Other …" at bounding box center [182, 413] width 250 height 642
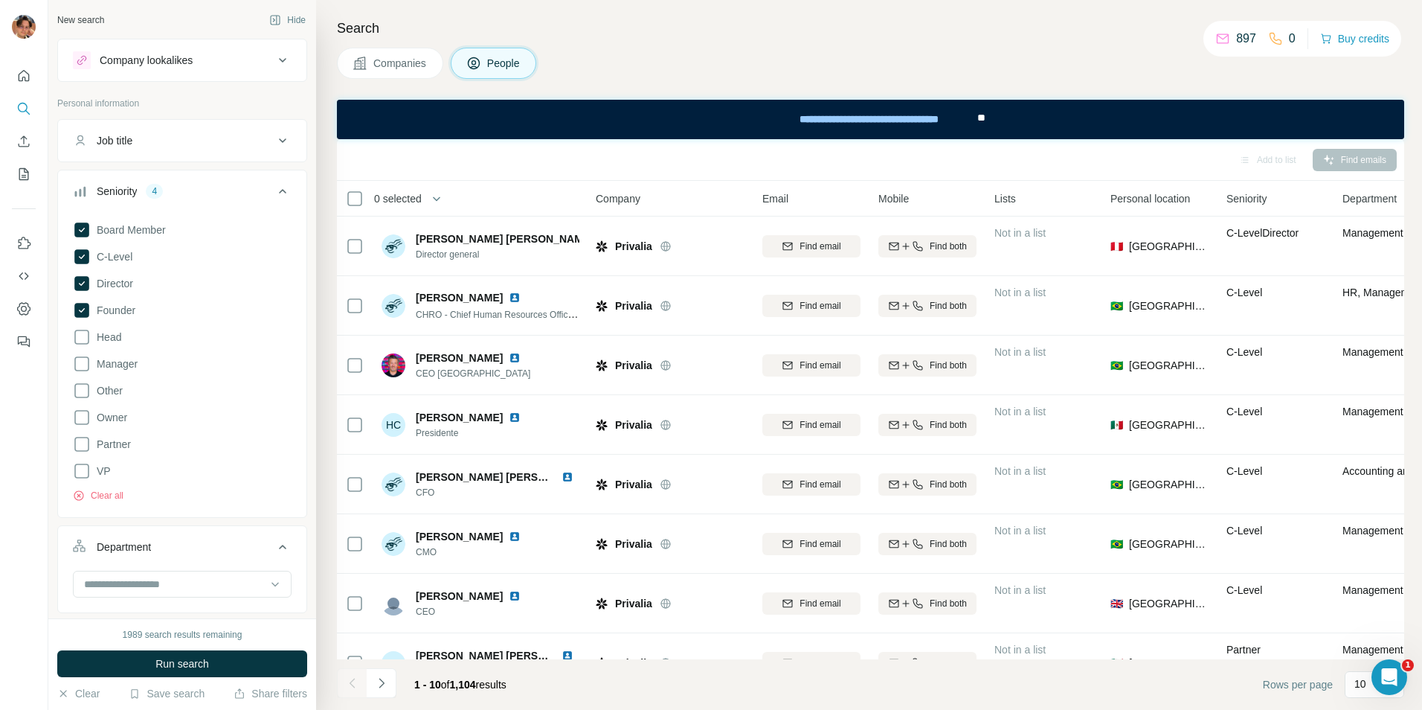
click at [208, 150] on button "Job title" at bounding box center [182, 141] width 248 height 36
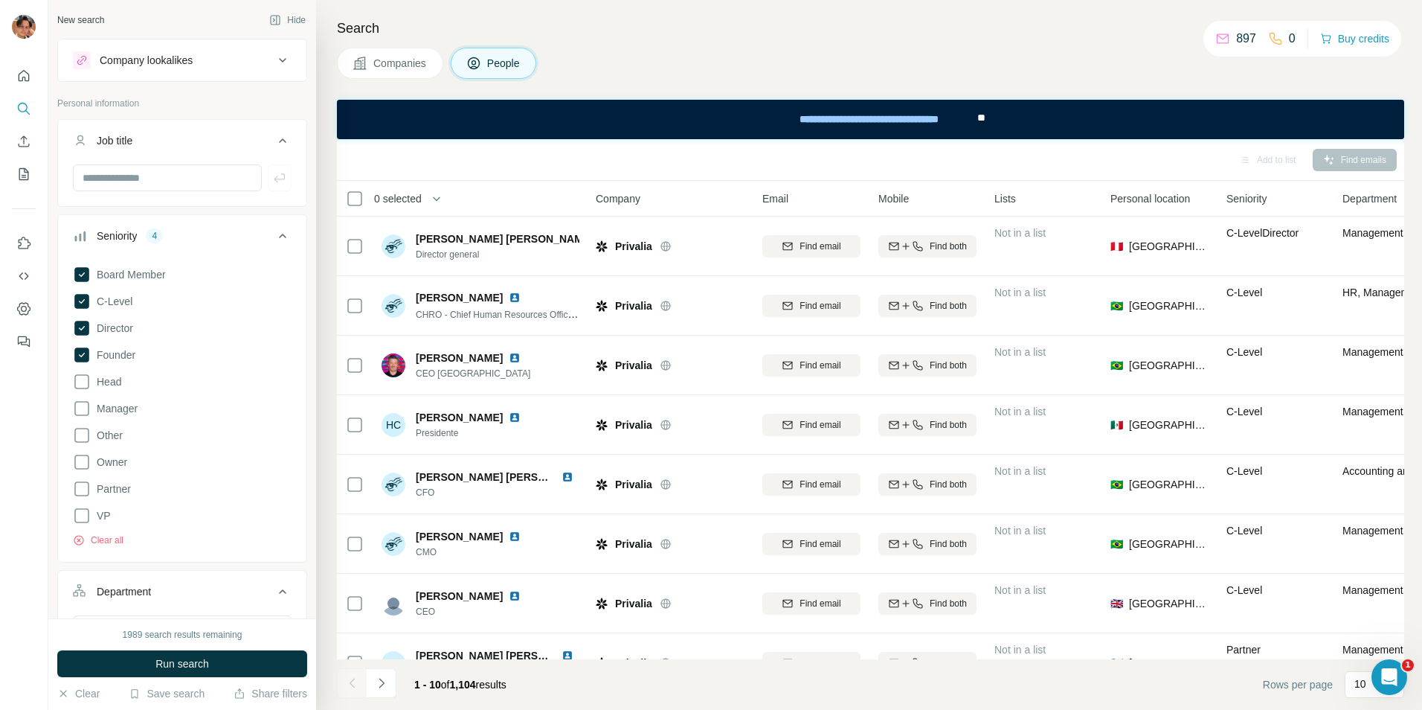
click at [217, 57] on div "Company lookalikes" at bounding box center [173, 60] width 201 height 18
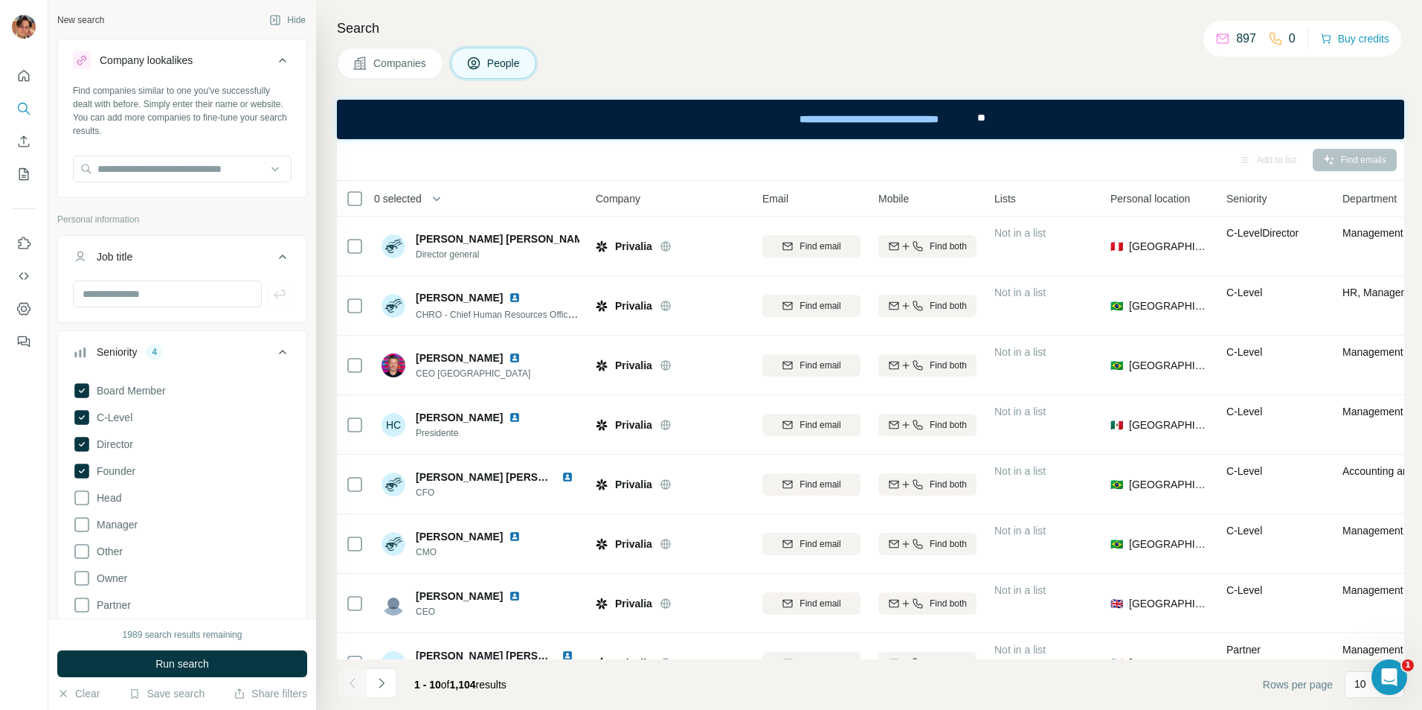
click at [217, 57] on div "Company lookalikes" at bounding box center [173, 60] width 201 height 18
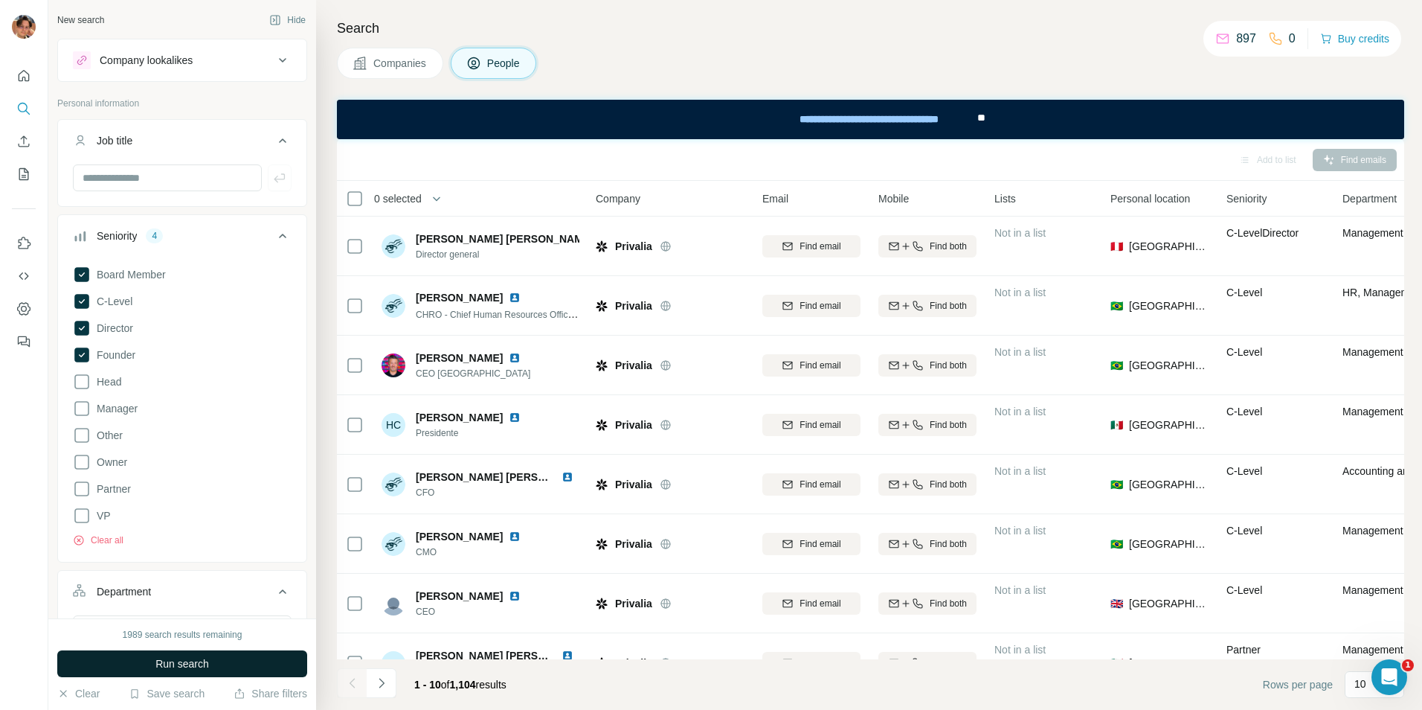
click at [195, 667] on span "Run search" at bounding box center [182, 663] width 54 height 15
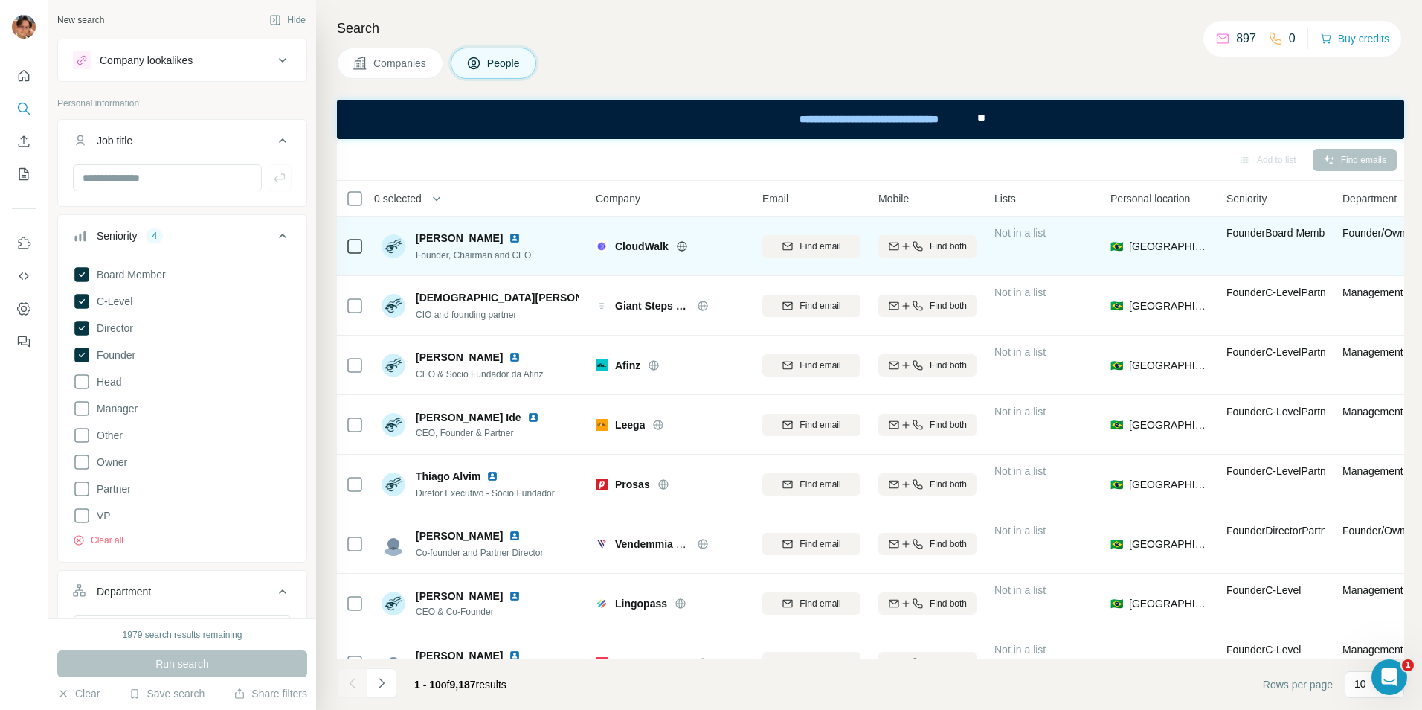
click at [428, 236] on span "[PERSON_NAME]" at bounding box center [459, 238] width 87 height 15
drag, startPoint x: 415, startPoint y: 237, endPoint x: 460, endPoint y: 237, distance: 45.4
click at [460, 237] on div "[PERSON_NAME] Founder, Chairman and CEO" at bounding box center [457, 246] width 150 height 31
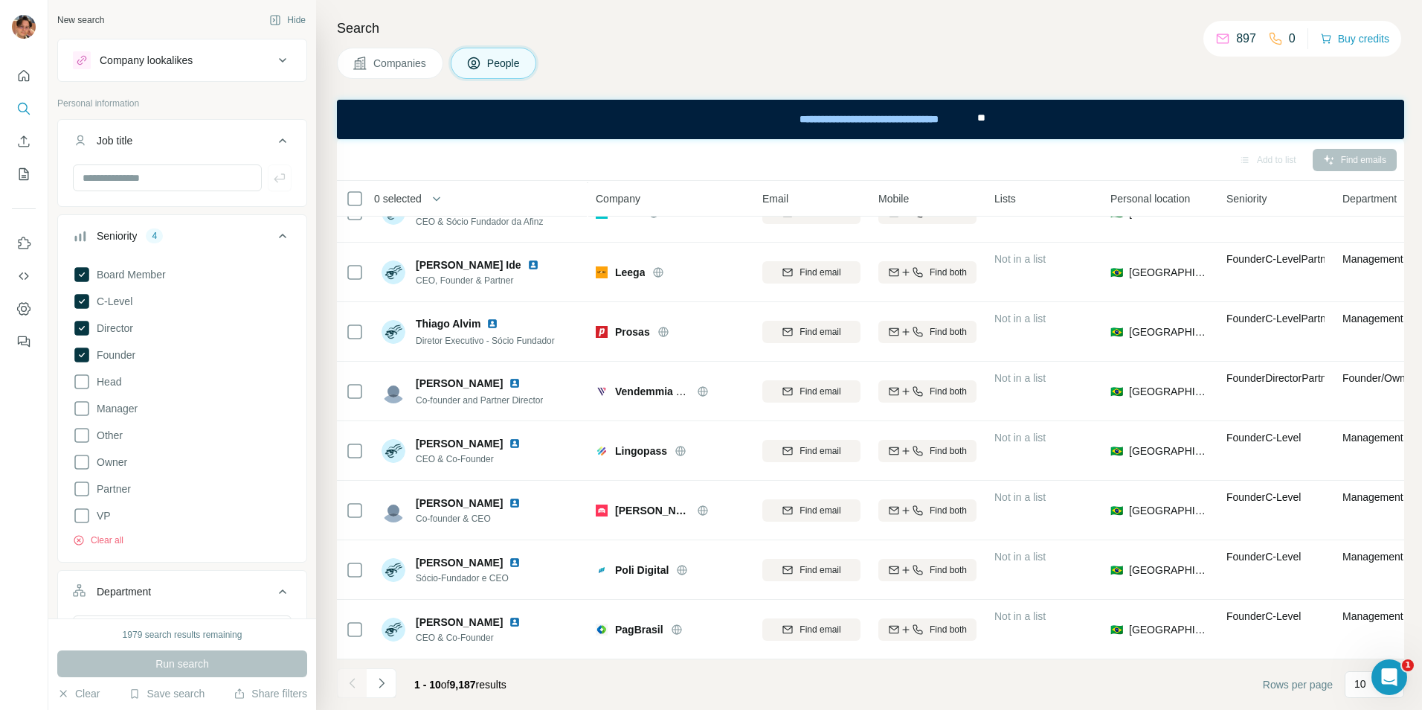
click at [188, 51] on div "Company lookalikes" at bounding box center [173, 60] width 201 height 18
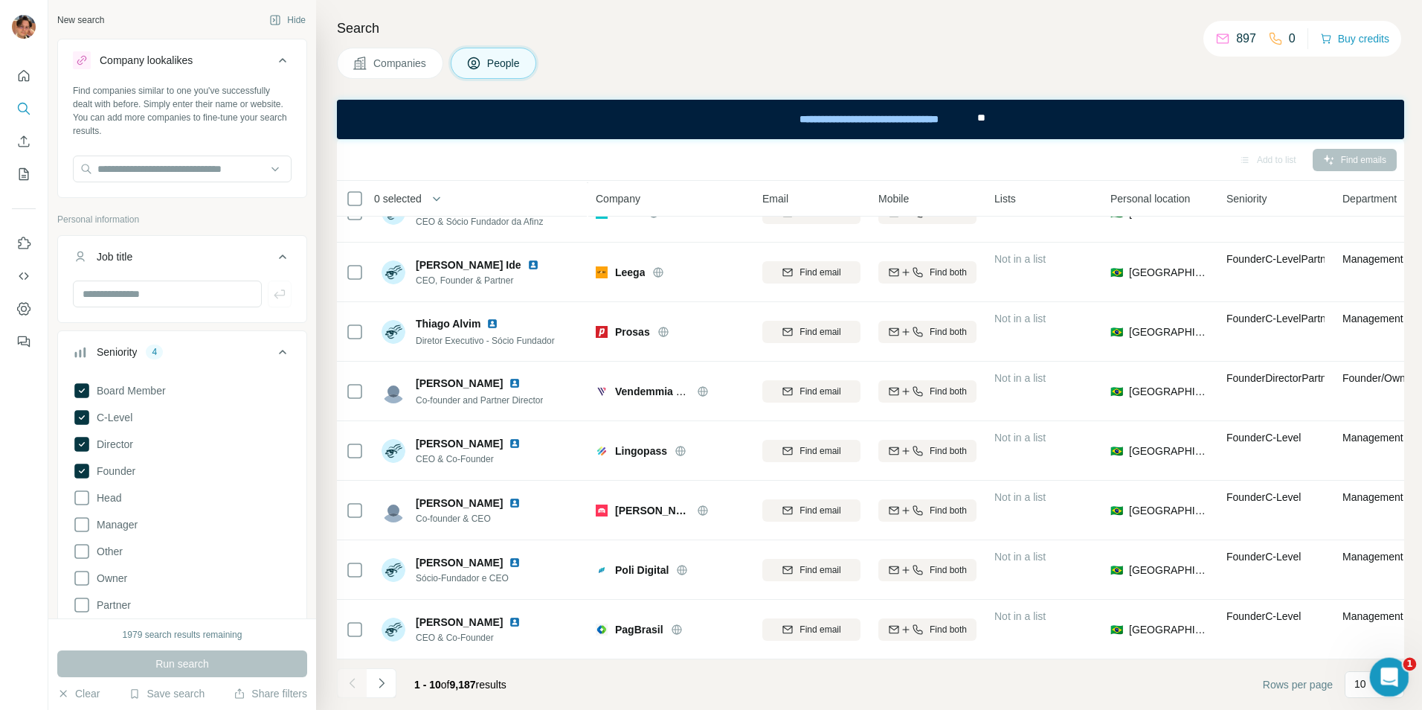
drag, startPoint x: 1396, startPoint y: 675, endPoint x: 1391, endPoint y: 486, distance: 189.0
click at [1391, 657] on html at bounding box center [1387, 675] width 36 height 36
click at [1366, 685] on div "10" at bounding box center [1373, 683] width 37 height 15
click at [1371, 573] on div "60" at bounding box center [1374, 570] width 34 height 15
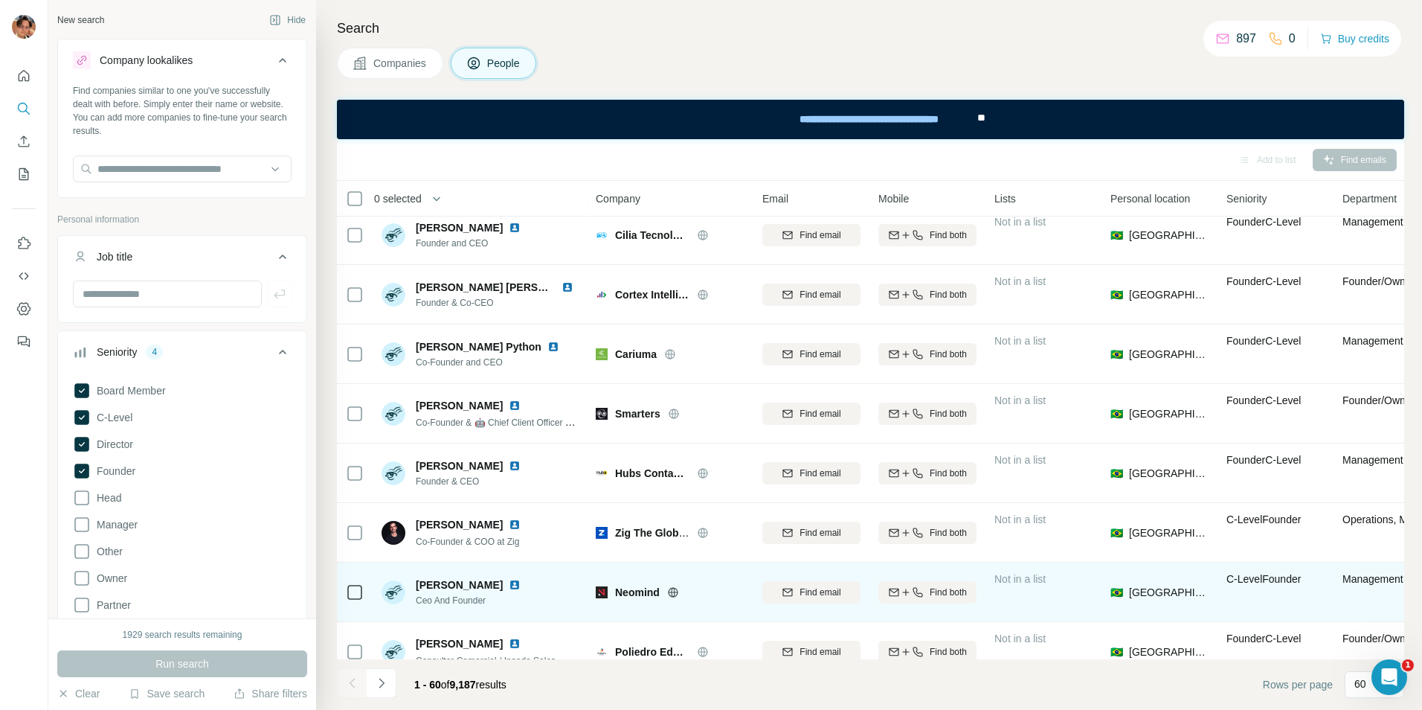
scroll to position [1276, 0]
